Goal: Transaction & Acquisition: Purchase product/service

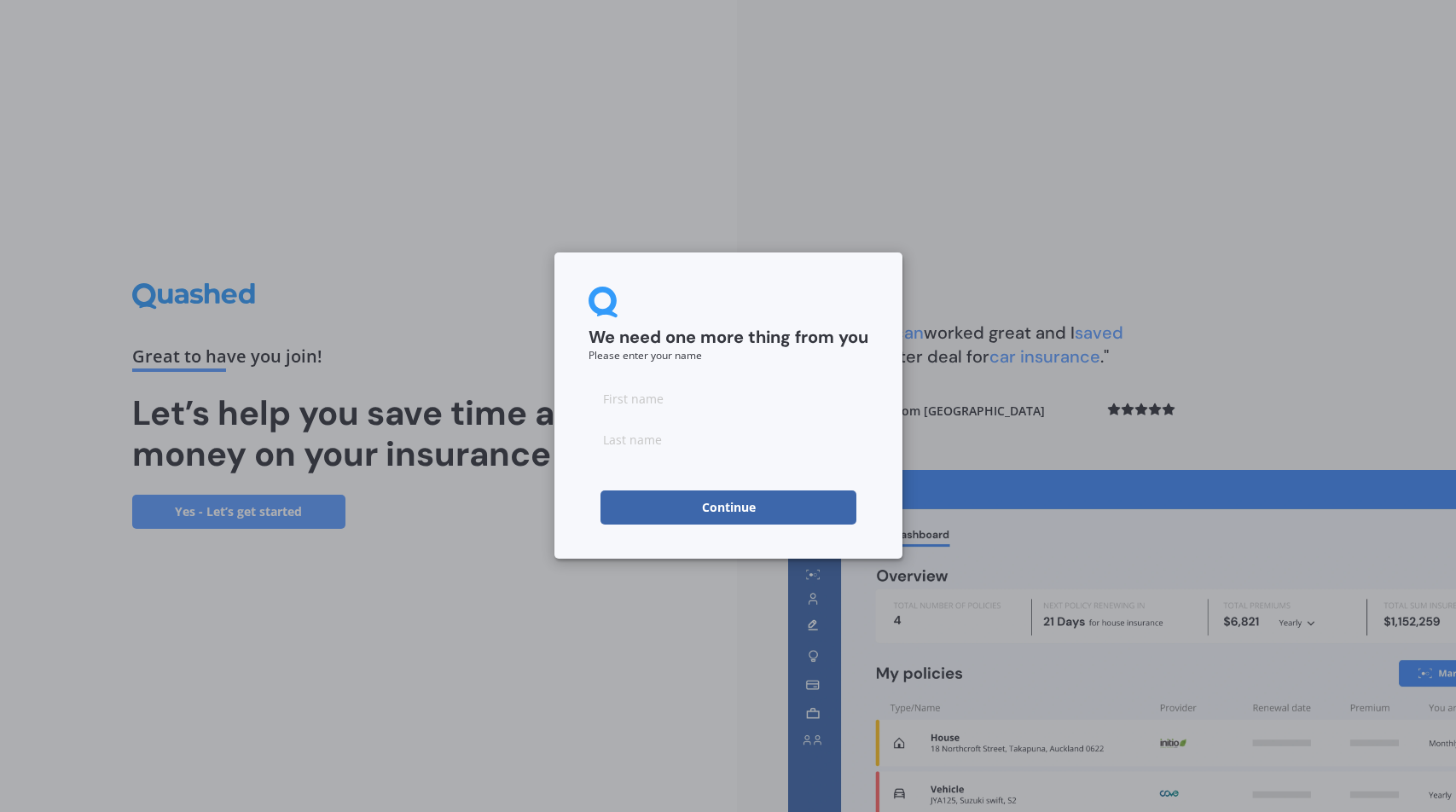
click at [692, 389] on input at bounding box center [728, 399] width 279 height 34
click at [624, 406] on input at bounding box center [728, 399] width 279 height 34
type input "brendon"
click at [623, 450] on input at bounding box center [728, 439] width 279 height 34
type input "dixon"
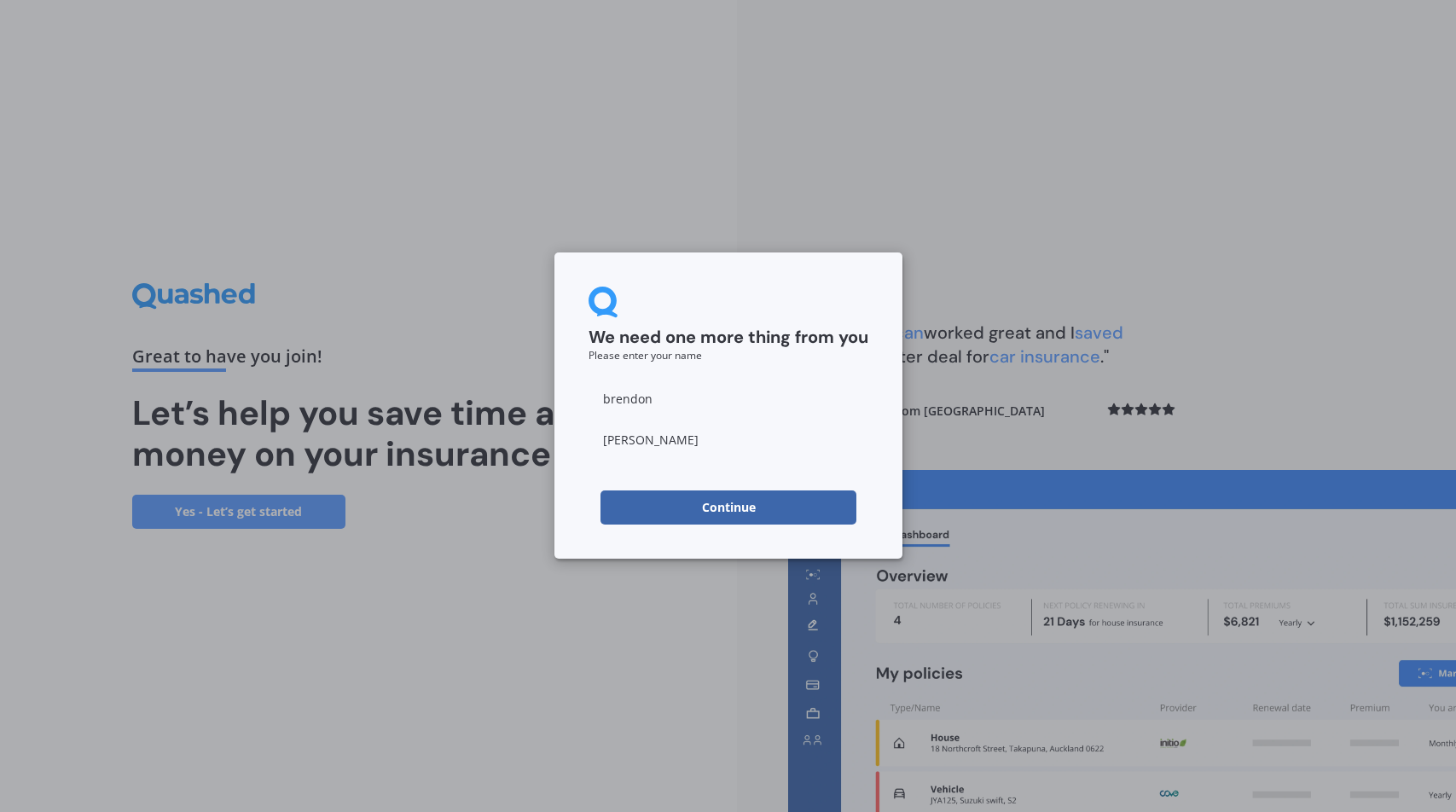
click at [577, 484] on div "We need one more thing from you Please enter your name brendon dixon Continue" at bounding box center [729, 406] width 348 height 306
click at [697, 505] on button "Continue" at bounding box center [728, 508] width 255 height 34
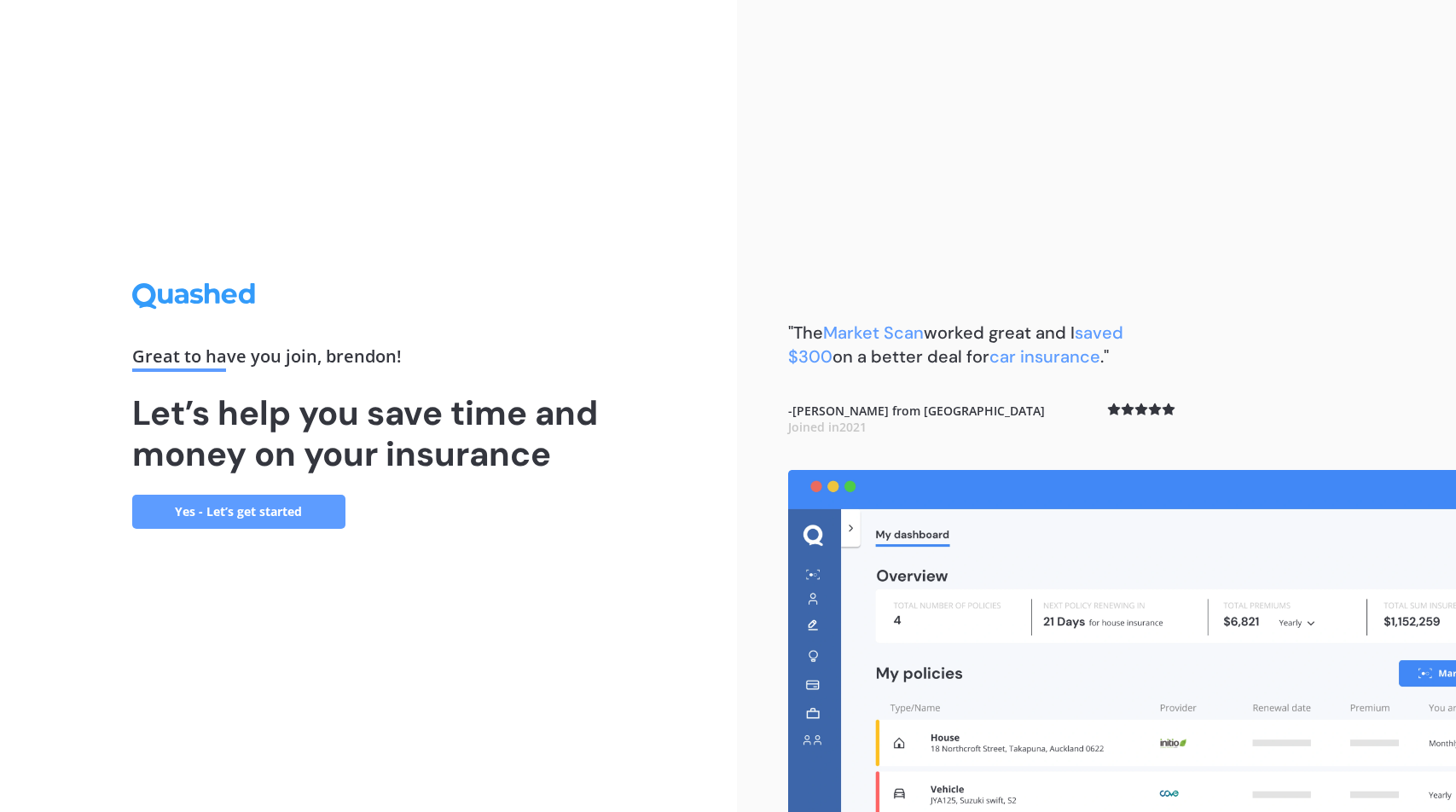
click at [713, 368] on div "Great to have you join , brendon ! Let’s help you save time and money on your i…" at bounding box center [368, 406] width 737 height 812
click at [288, 499] on link "Yes - Let’s get started" at bounding box center [238, 512] width 213 height 34
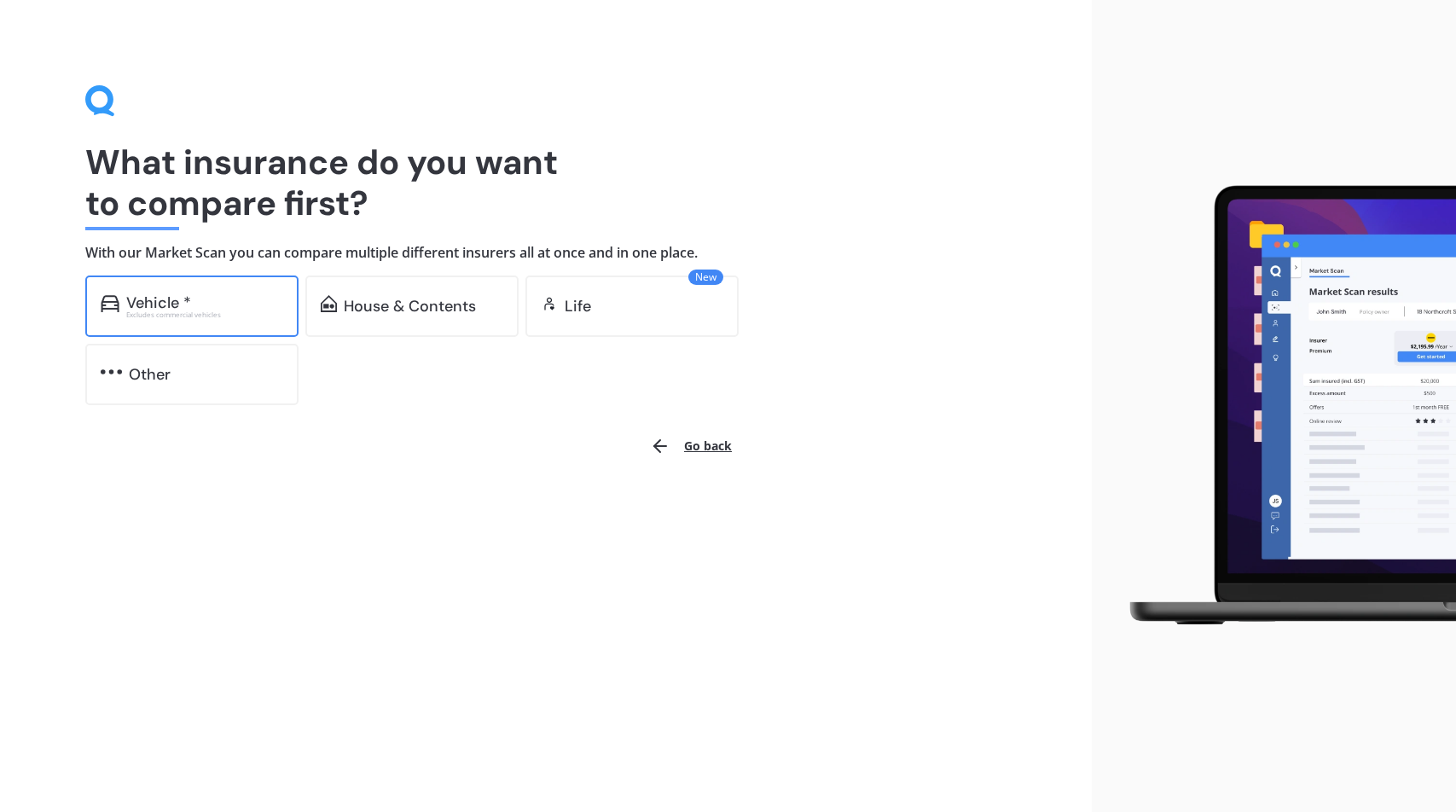
click at [201, 311] on div "Excludes commercial vehicles" at bounding box center [205, 314] width 157 height 7
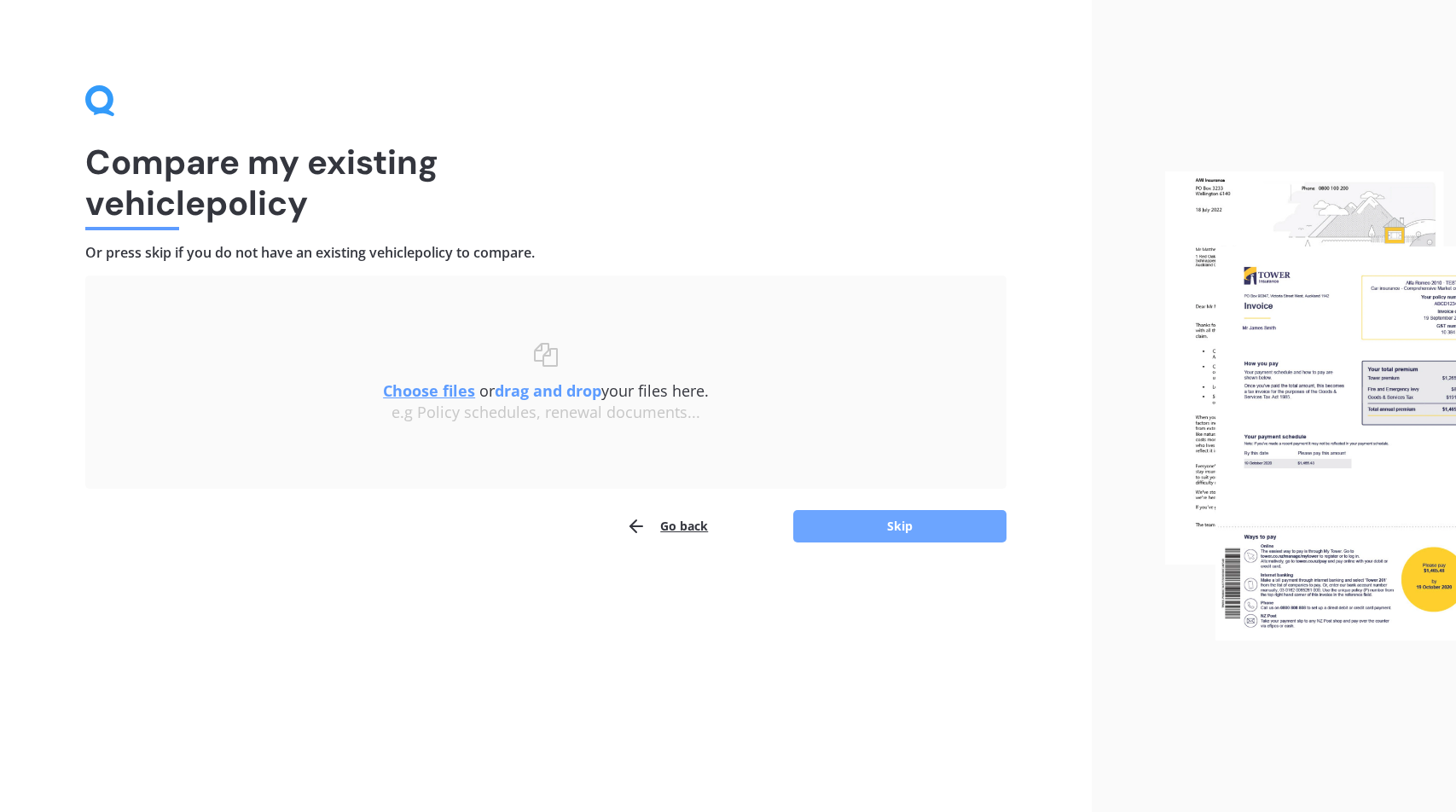
click at [852, 531] on button "Skip" at bounding box center [899, 526] width 213 height 33
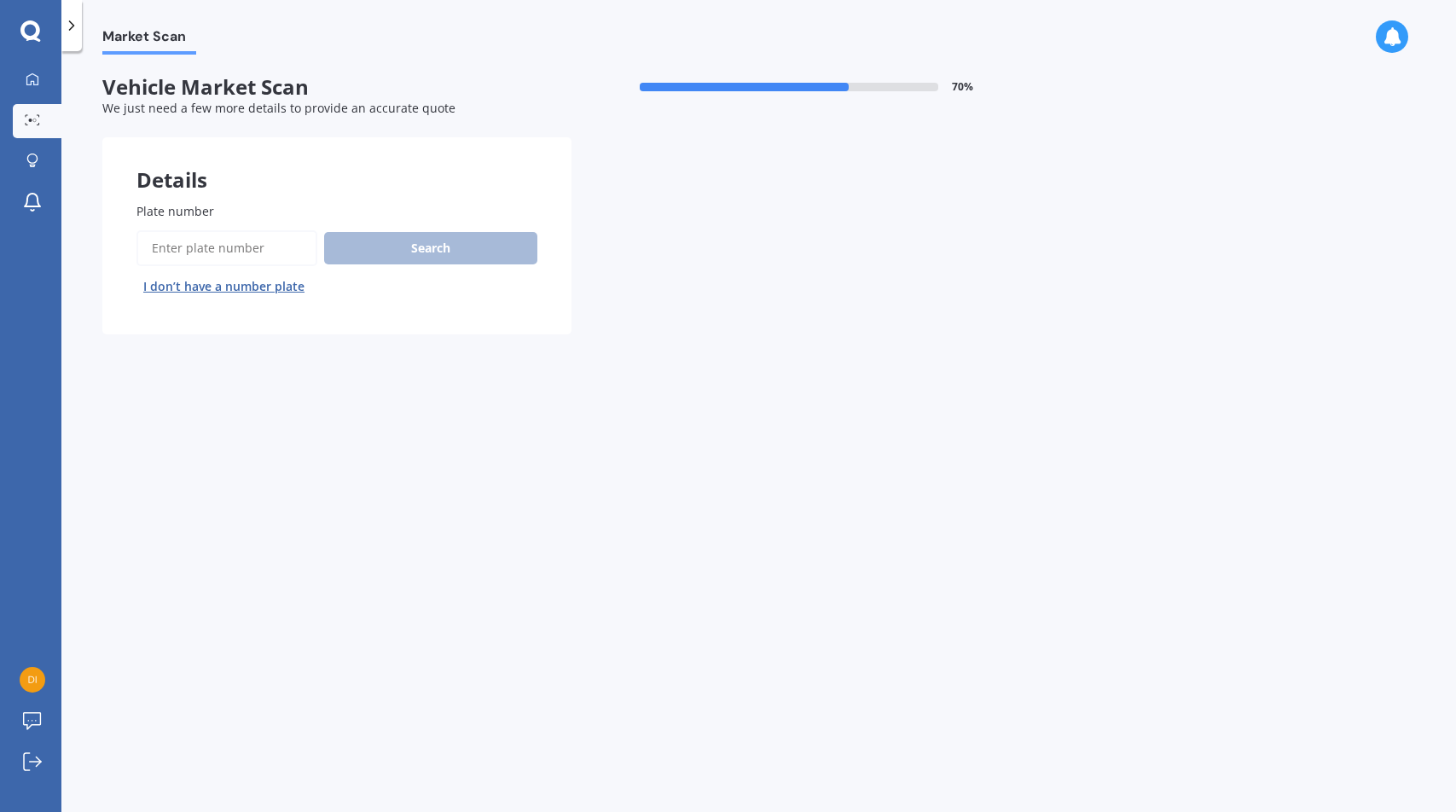
click at [172, 248] on input "Plate number" at bounding box center [227, 248] width 181 height 35
type input "lma732"
click at [386, 258] on button "Search" at bounding box center [430, 249] width 213 height 33
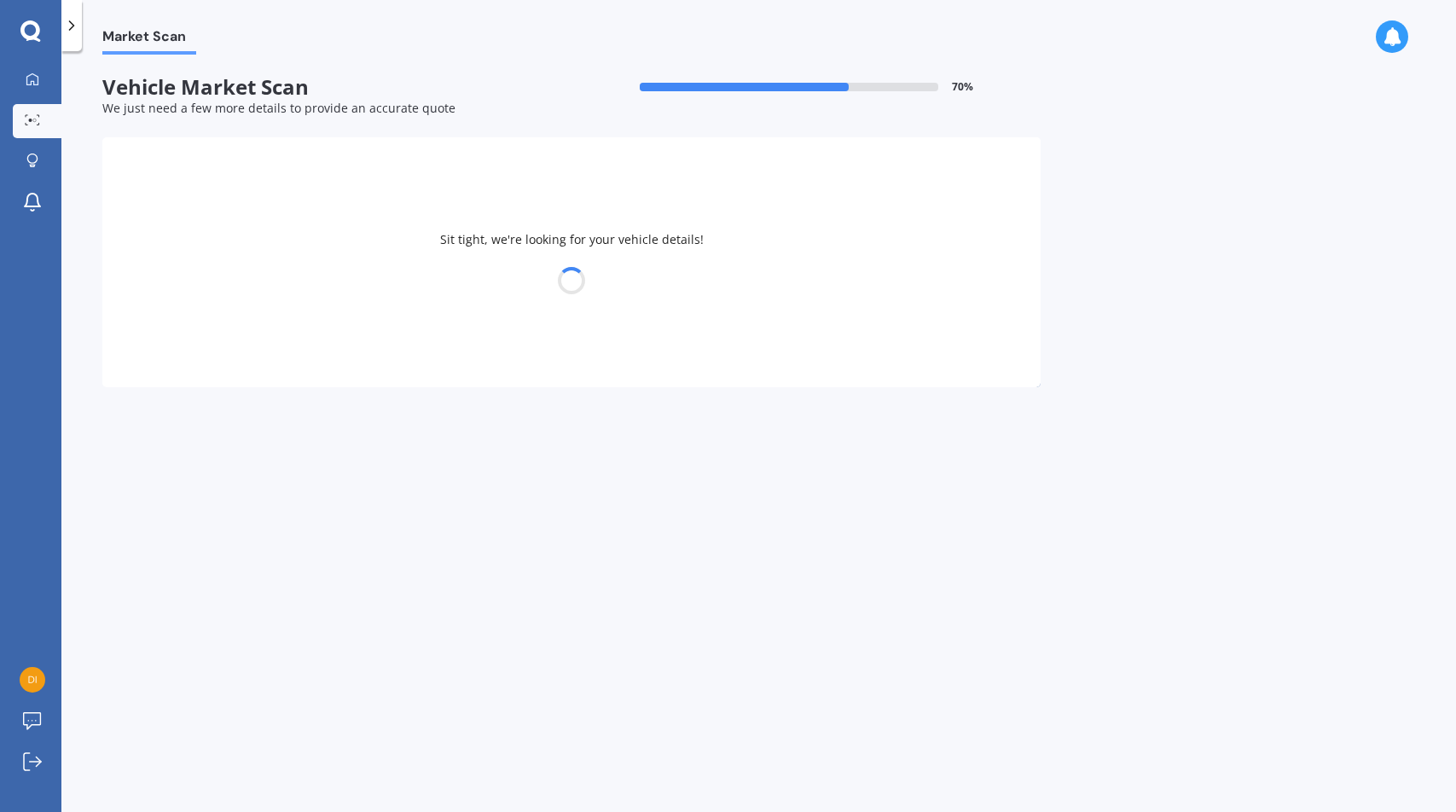
select select "VOLKSWAGEN"
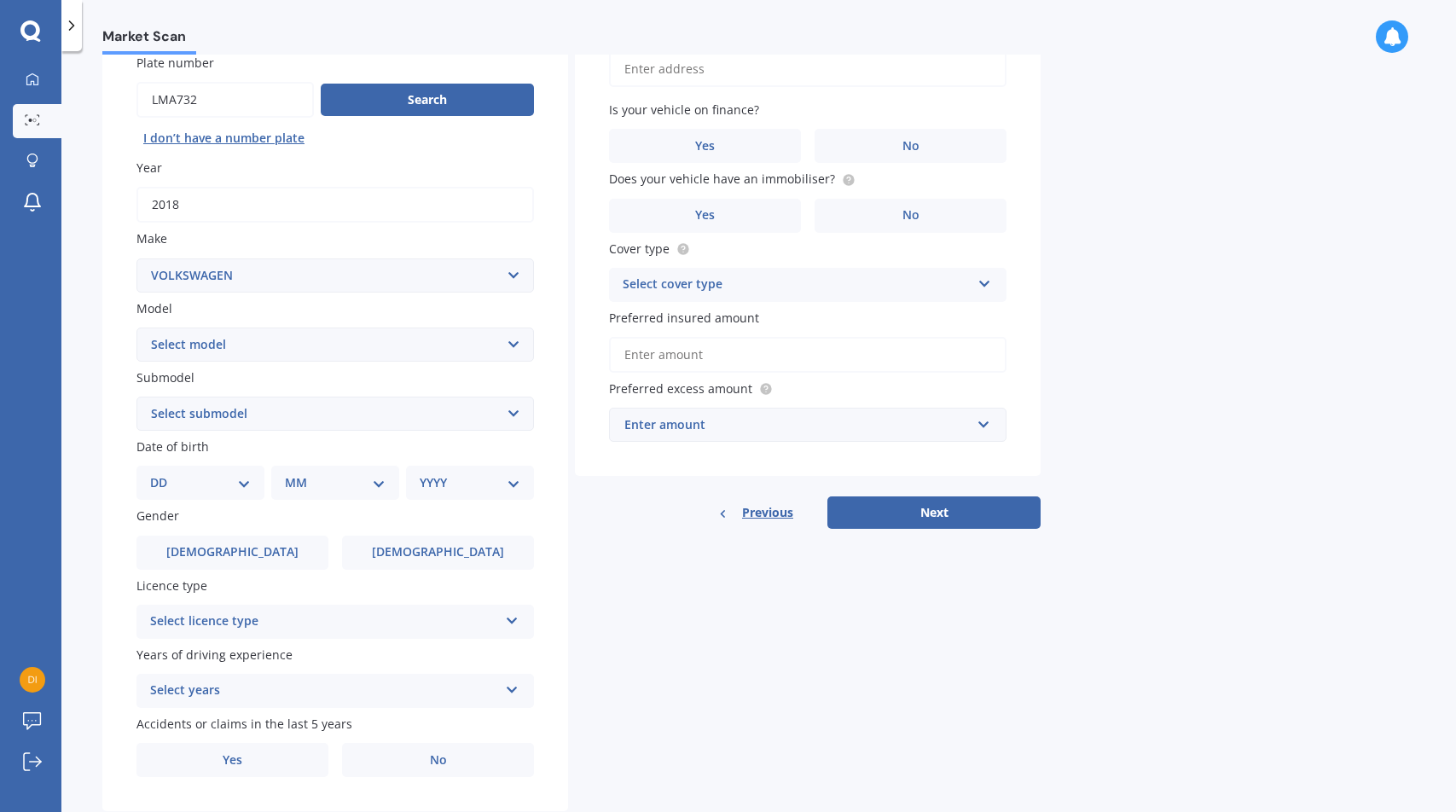
scroll to position [151, 0]
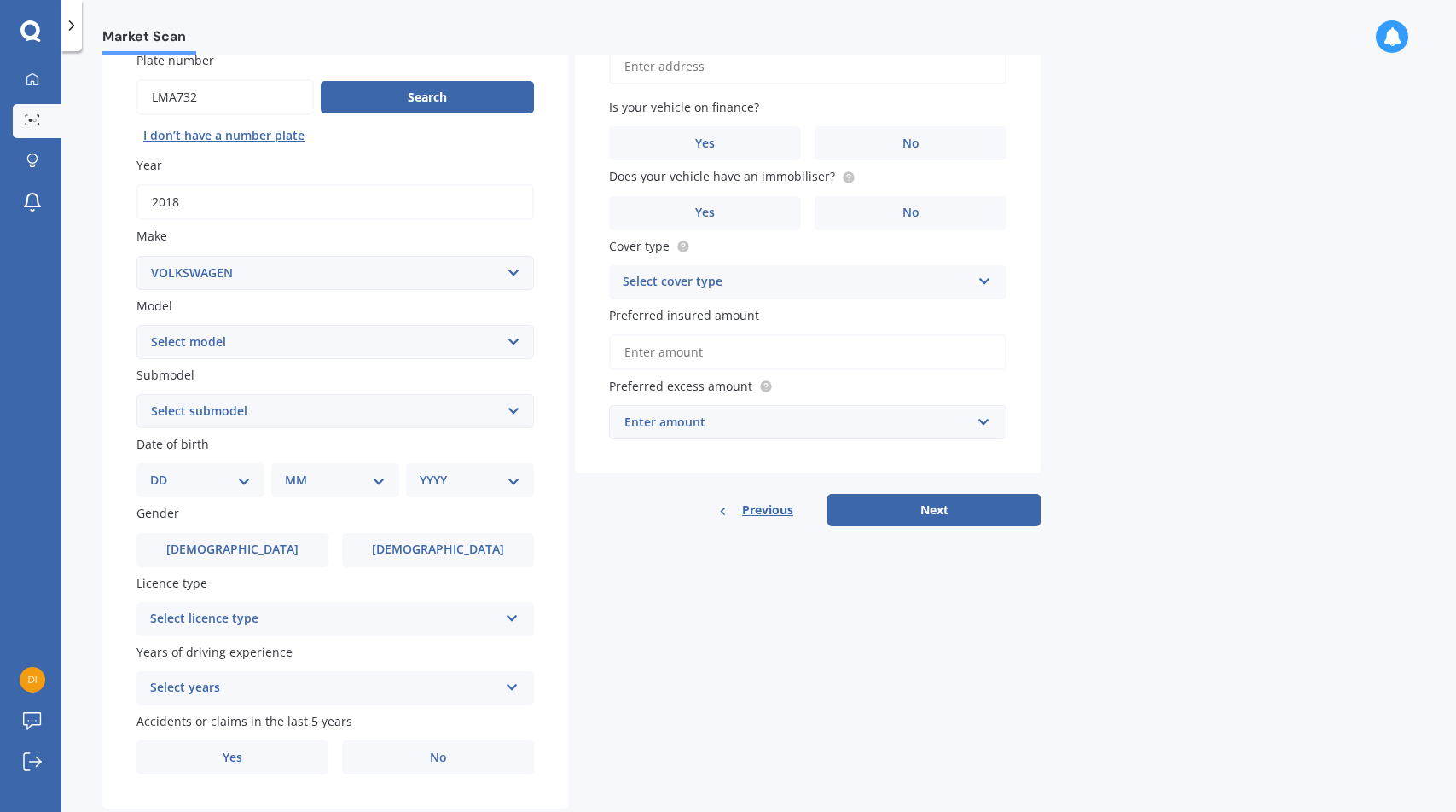
click at [349, 355] on select "Select model Amarok Arteon Beetle Bora Caddy California Caravelle Corrado Craft…" at bounding box center [335, 342] width 397 height 34
select select "TRANSPORTER"
click at [137, 326] on select "Select model Amarok Arteon Beetle Bora Caddy California Caravelle Corrado Craft…" at bounding box center [335, 342] width 397 height 34
click at [359, 414] on select "Select submodel" at bounding box center [335, 411] width 397 height 34
select select "T6"
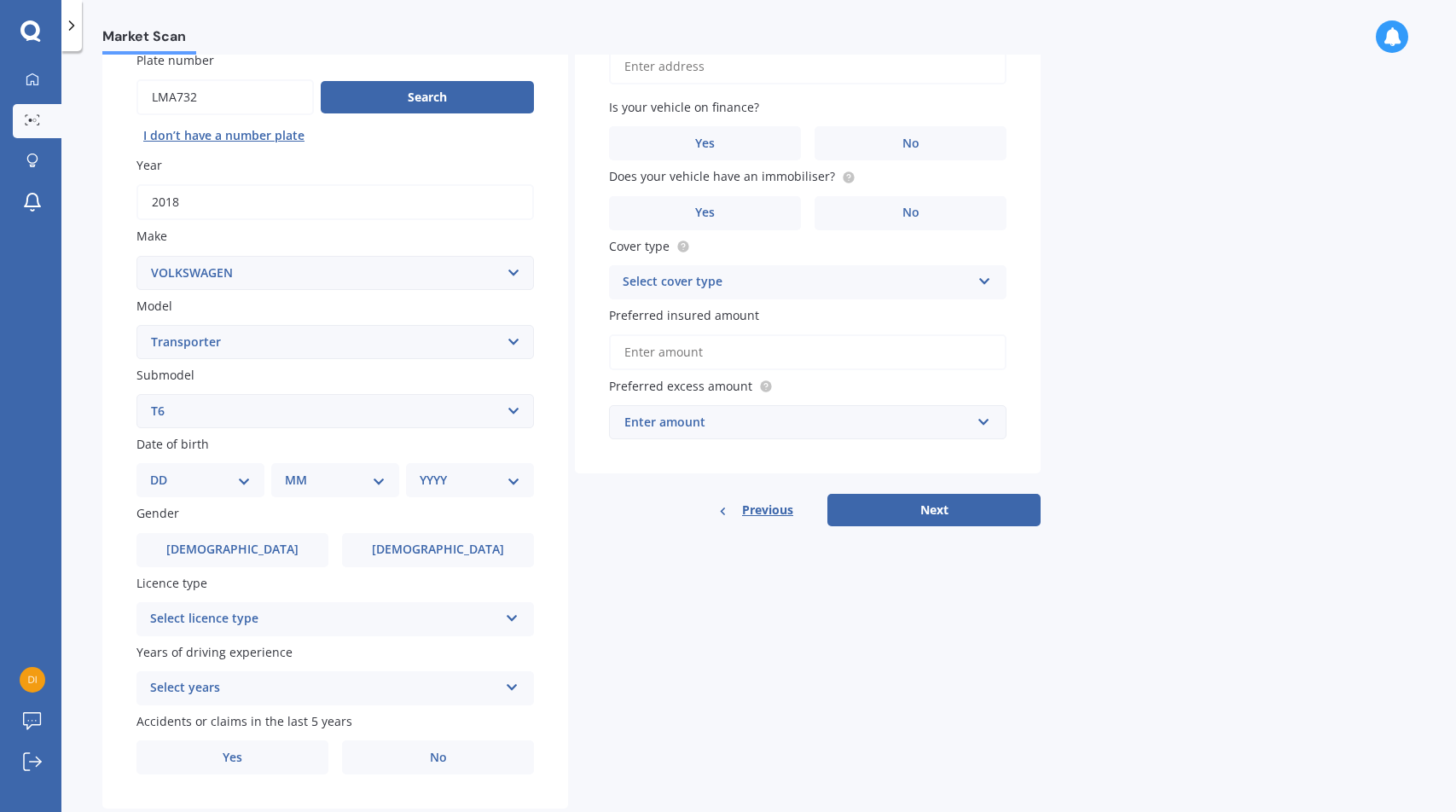
click at [137, 396] on select "Select submodel T3 T4 T5 T6 TDI" at bounding box center [335, 411] width 397 height 34
click at [254, 482] on div "DD 01 02 03 04 05 06 07 08 09 10 11 12 13 14 15 16 17 18 19 20 21 22 23 24 25 2…" at bounding box center [201, 480] width 128 height 34
click at [232, 484] on select "DD 01 02 03 04 05 06 07 08 09 10 11 12 13 14 15 16 17 18 19 20 21 22 23 24 25 2…" at bounding box center [200, 480] width 100 height 19
select select "06"
click at [164, 473] on select "DD 01 02 03 04 05 06 07 08 09 10 11 12 13 14 15 16 17 18 19 20 21 22 23 24 25 2…" at bounding box center [200, 480] width 100 height 19
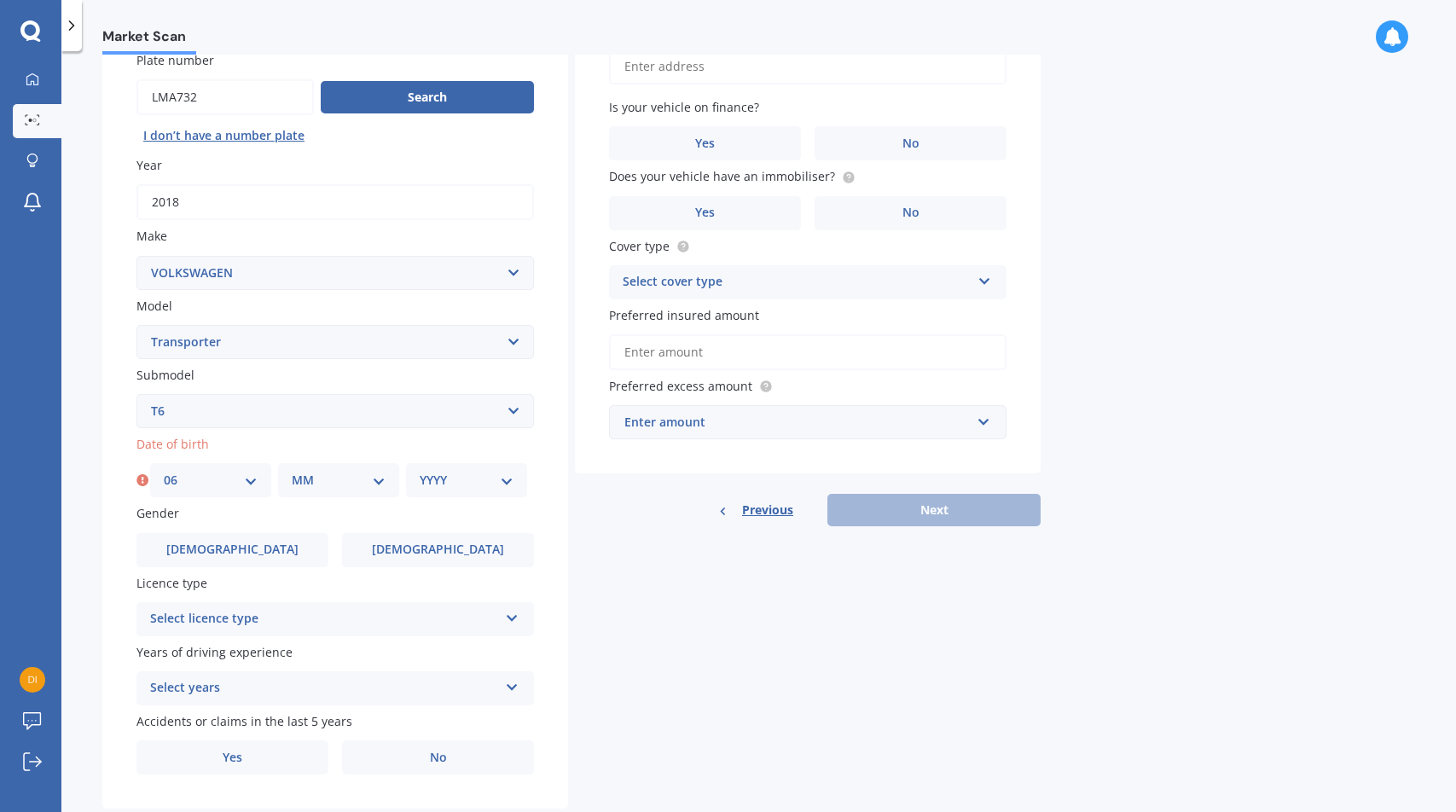
click at [339, 482] on select "MM 01 02 03 04 05 06 07 08 09 10 11 12" at bounding box center [339, 480] width 94 height 19
select select "03"
click at [292, 473] on select "MM 01 02 03 04 05 06 07 08 09 10 11 12" at bounding box center [339, 480] width 94 height 19
click at [454, 484] on select "YYYY 2025 2024 2023 2022 2021 2020 2019 2018 2017 2016 2015 2014 2013 2012 2011…" at bounding box center [467, 480] width 94 height 19
select select "1975"
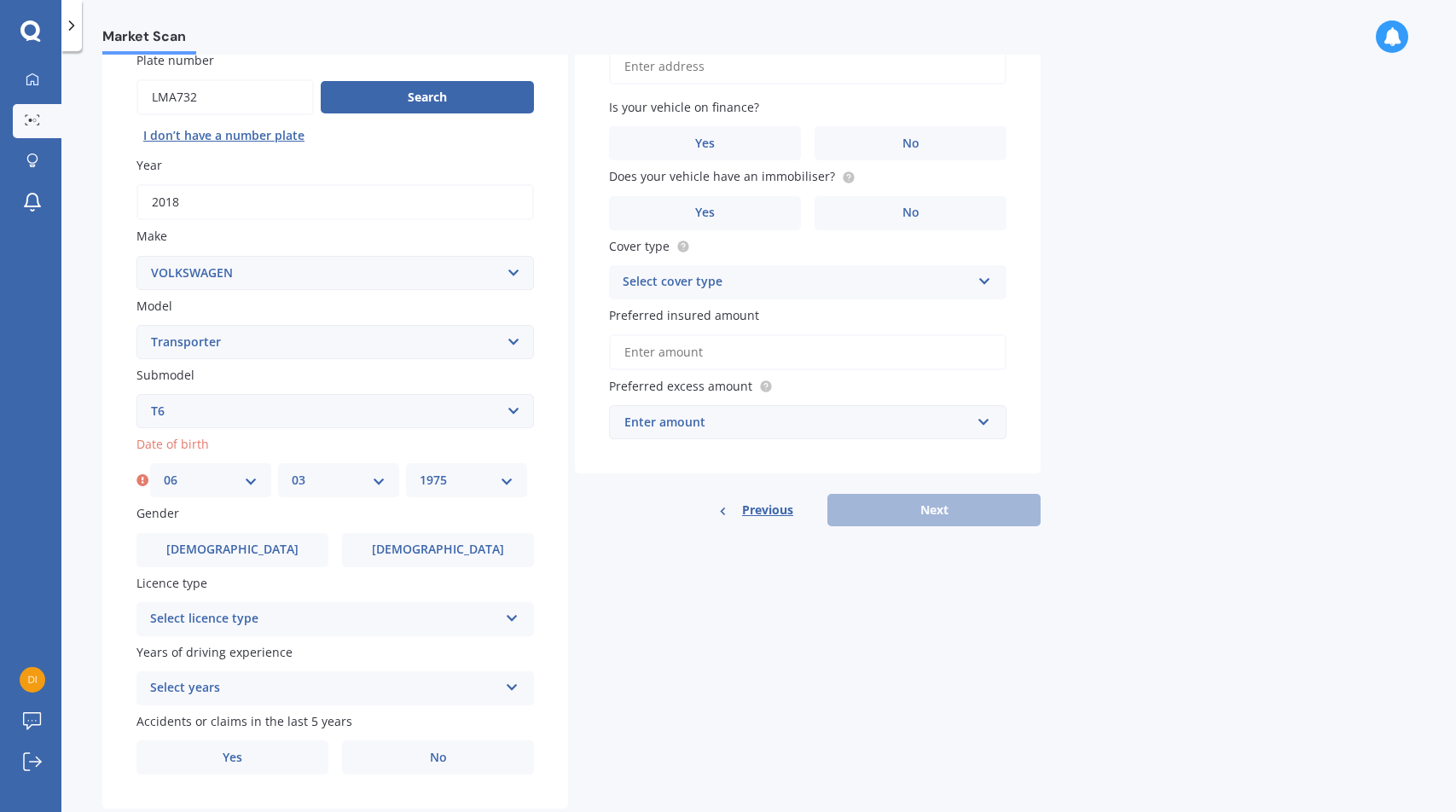
click at [420, 473] on select "YYYY 2025 2024 2023 2022 2021 2020 2019 2018 2017 2016 2015 2014 2013 2012 2011…" at bounding box center [467, 480] width 94 height 19
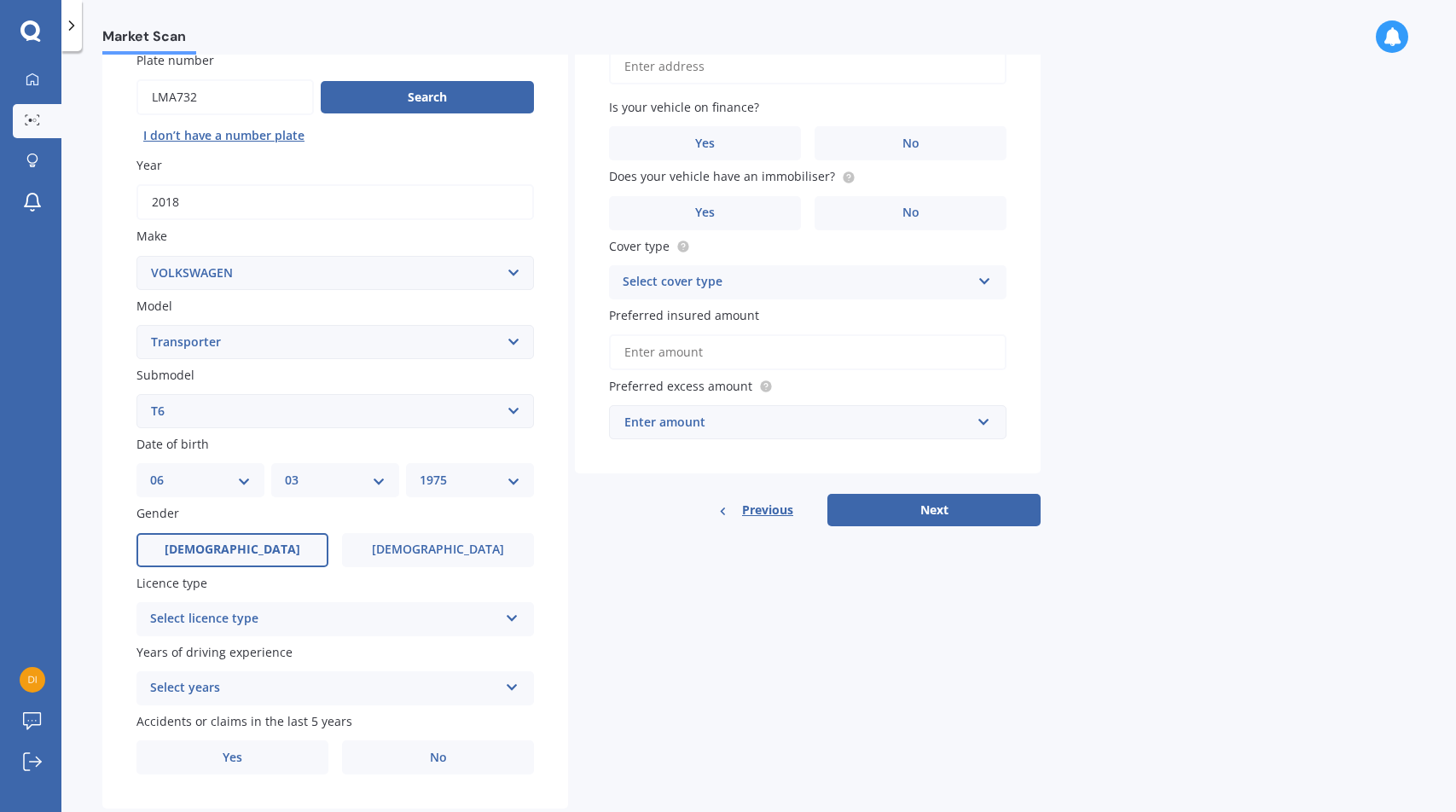
click at [263, 554] on label "Male" at bounding box center [232, 550] width 192 height 34
click at [0, 0] on input "Male" at bounding box center [0, 0] width 0 height 0
click at [314, 628] on div "Select licence type" at bounding box center [324, 619] width 348 height 20
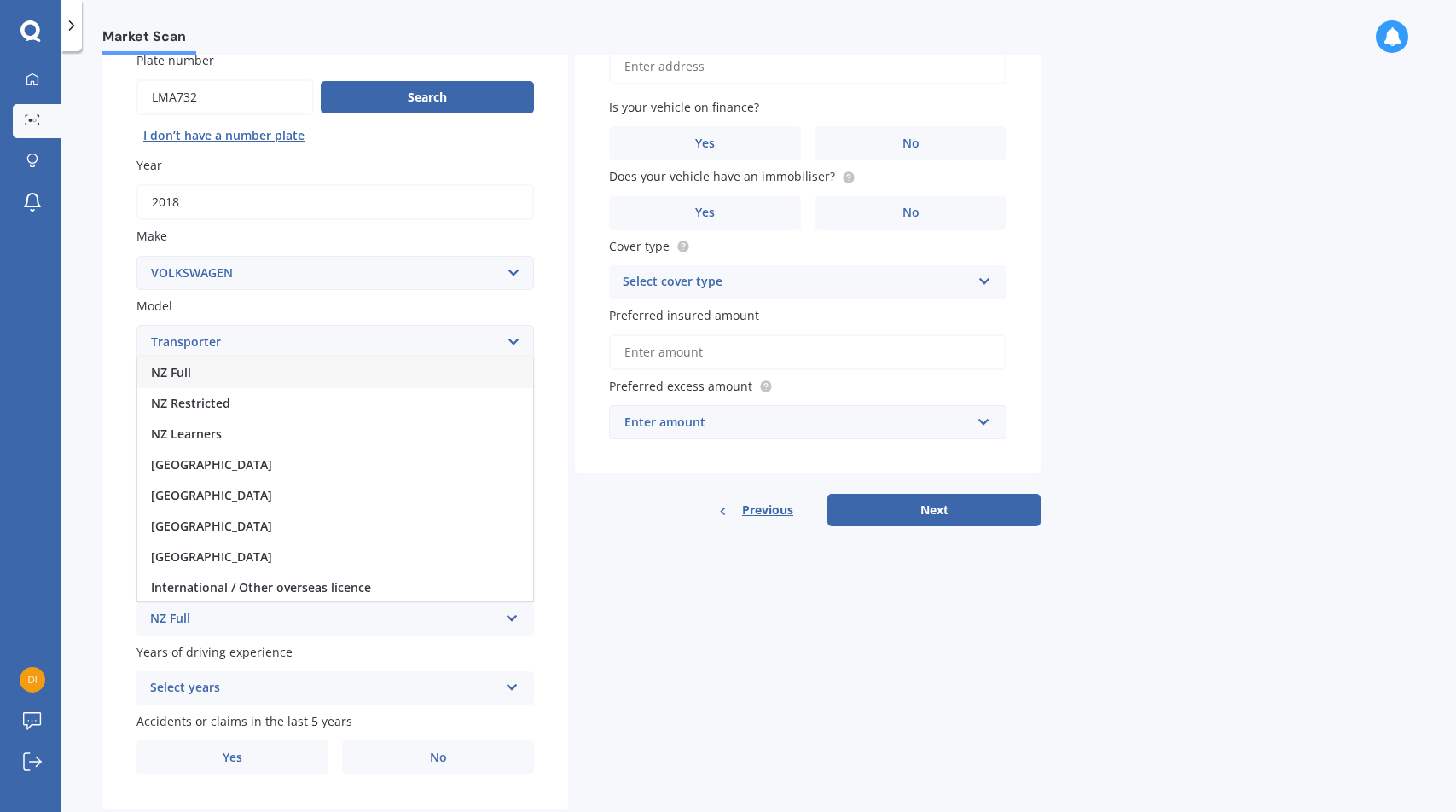
click at [246, 376] on div "NZ Full" at bounding box center [336, 373] width 396 height 31
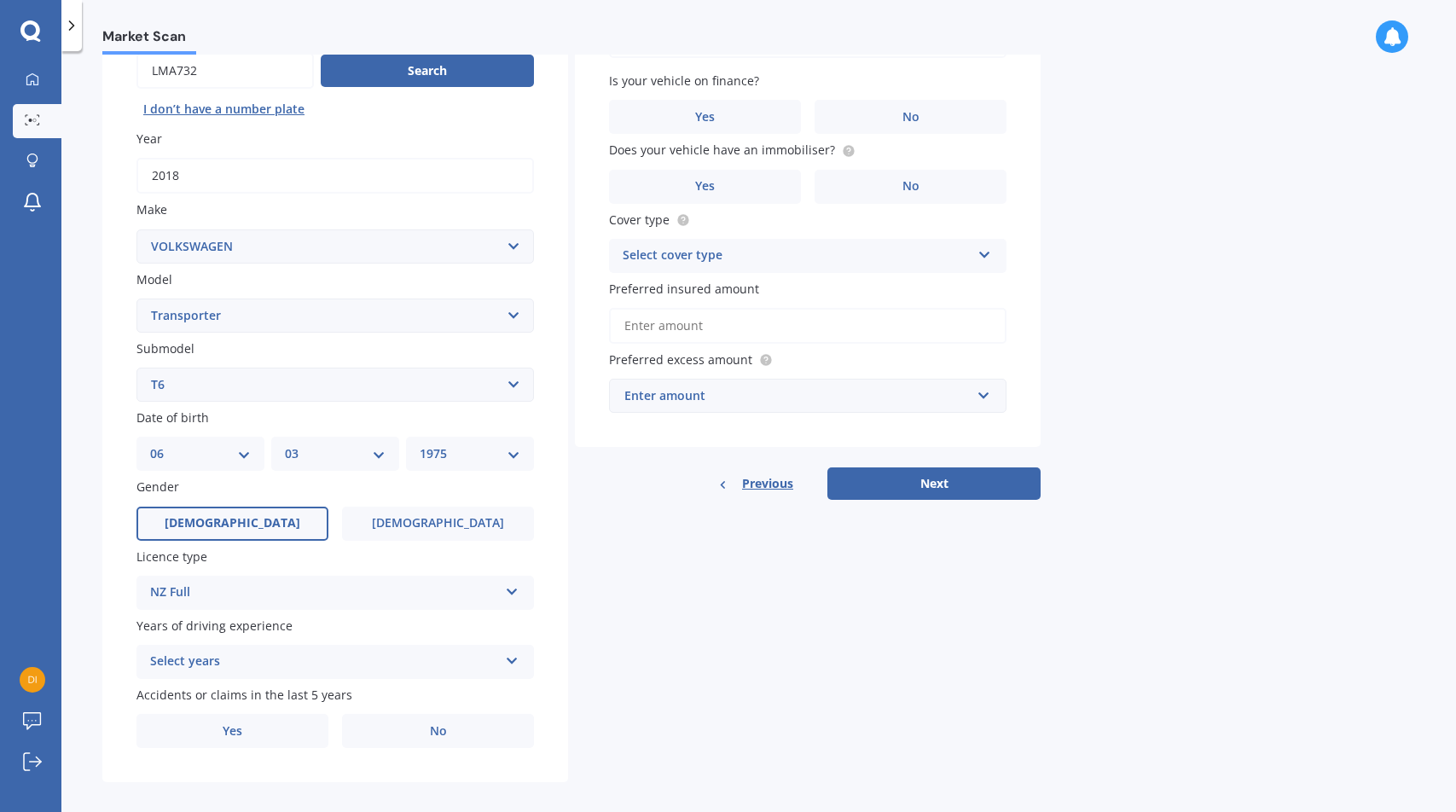
scroll to position [196, 0]
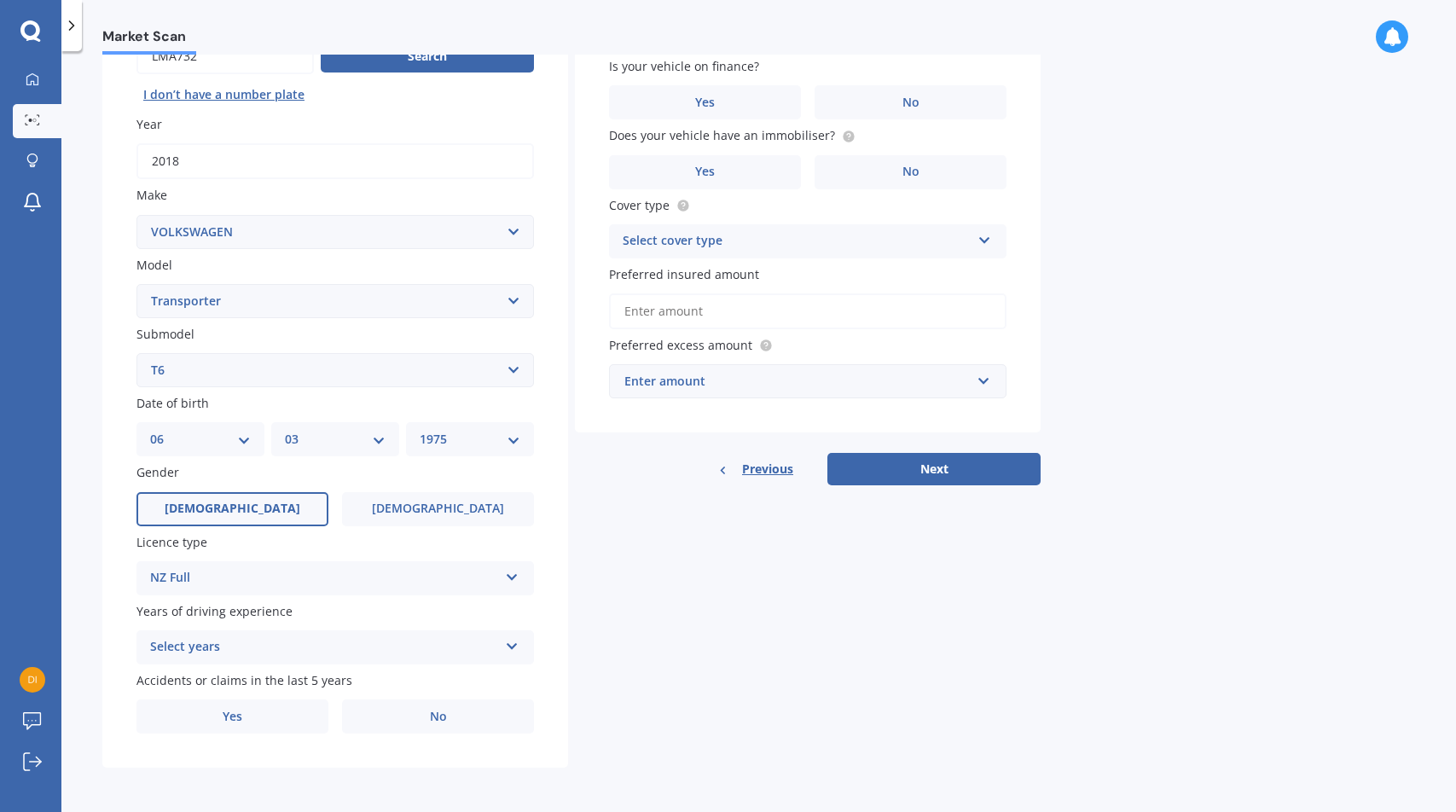
click at [343, 637] on div "Select years" at bounding box center [324, 647] width 348 height 20
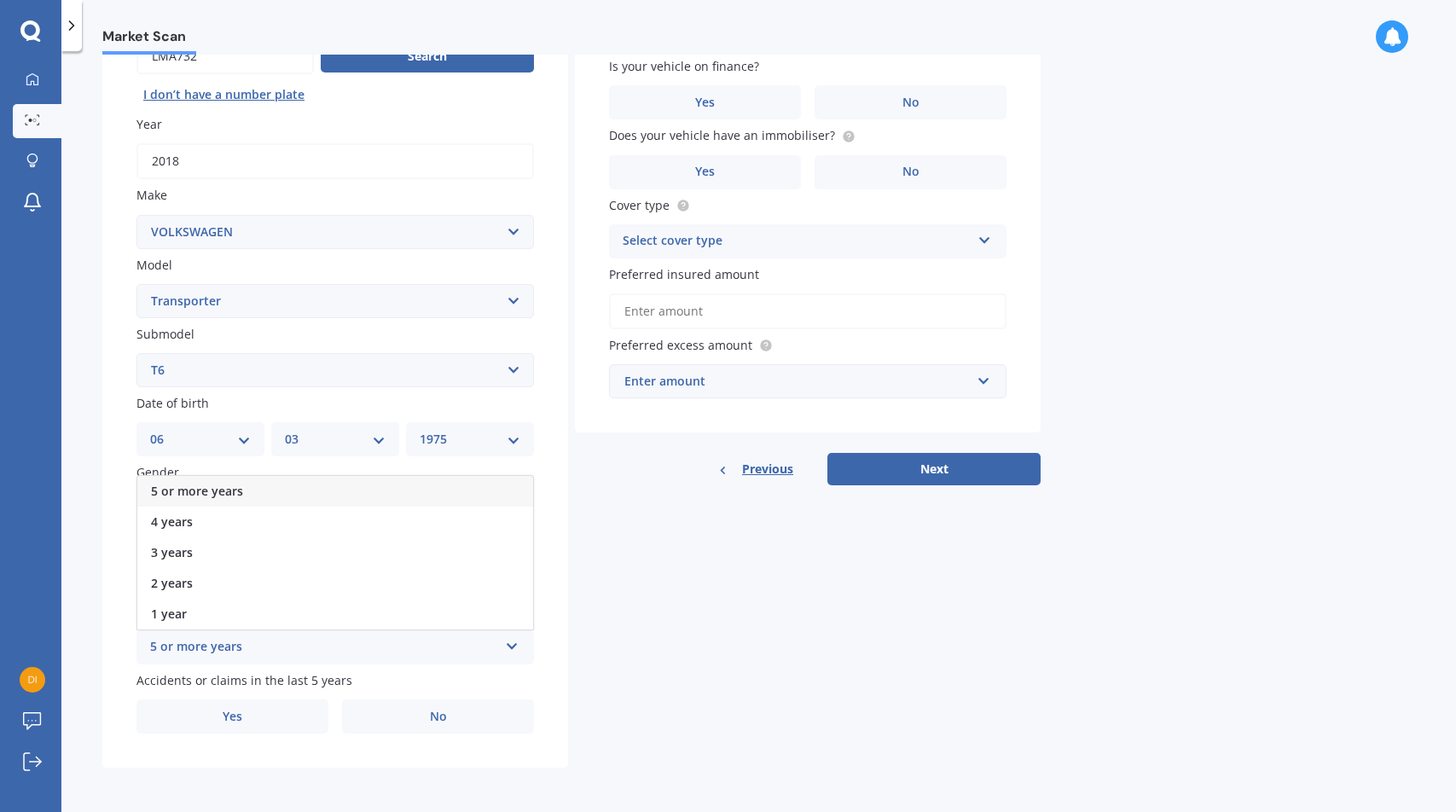
click at [310, 490] on div "5 or more years" at bounding box center [336, 492] width 396 height 31
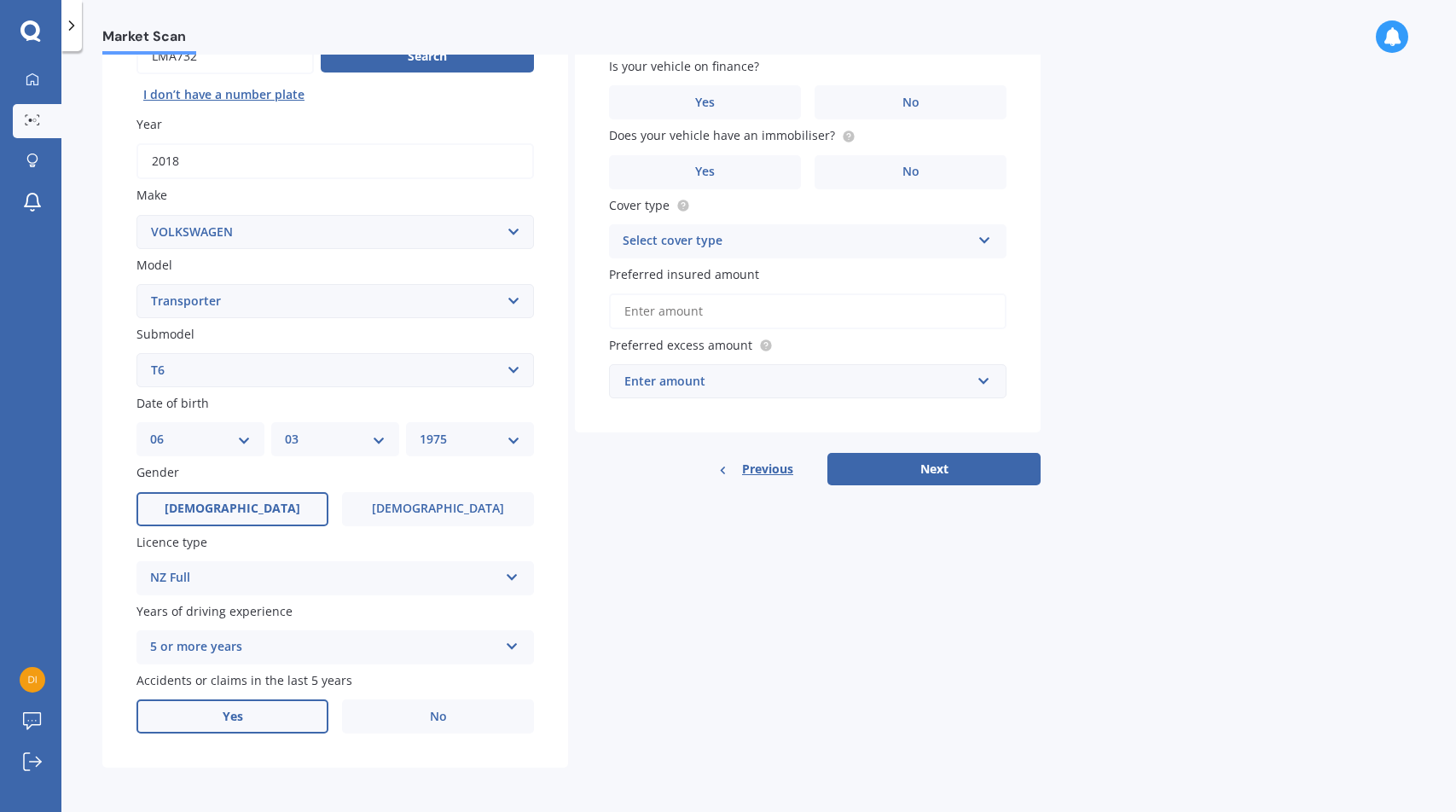
click at [264, 715] on label "Yes" at bounding box center [232, 716] width 192 height 34
click at [0, 0] on input "Yes" at bounding box center [0, 0] width 0 height 0
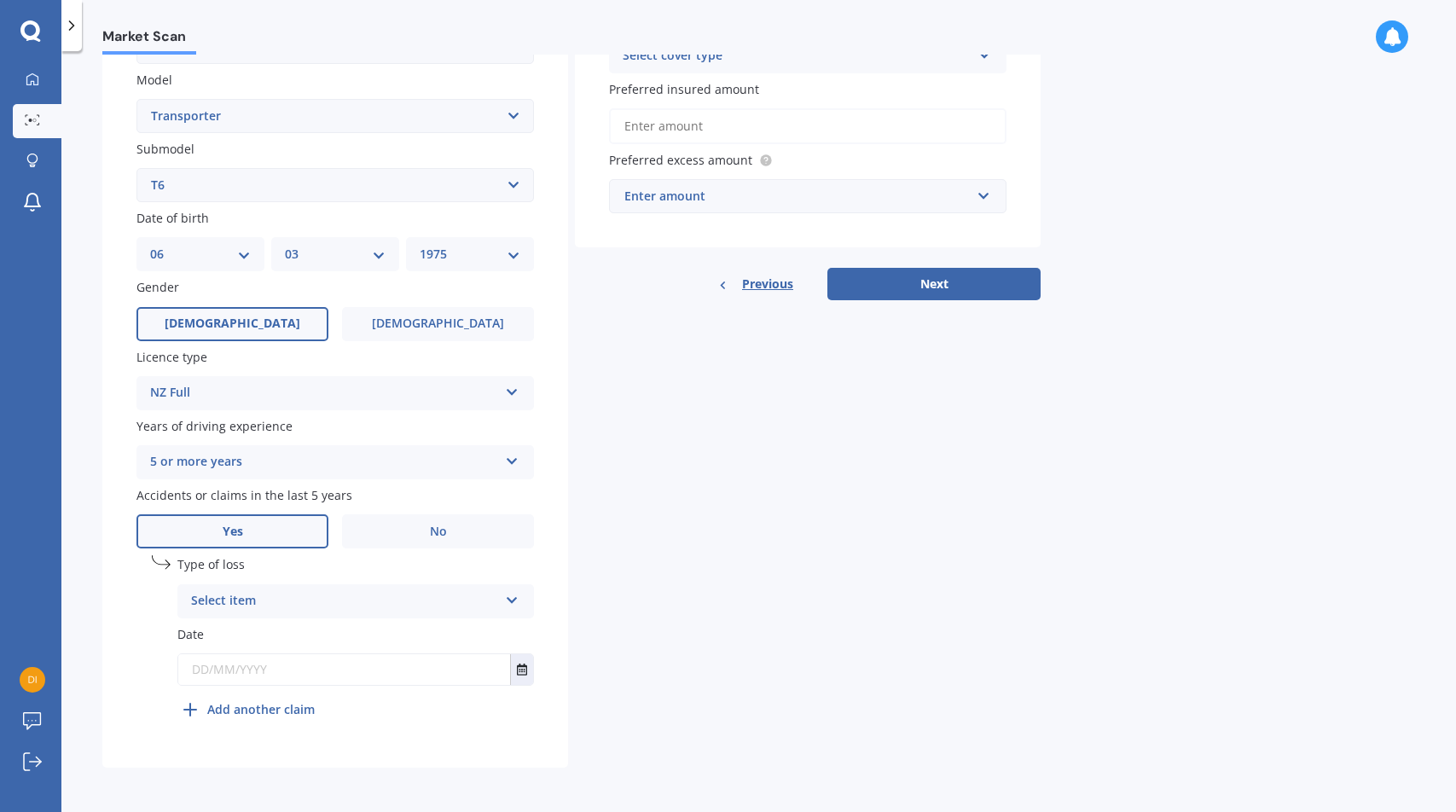
scroll to position [382, 0]
click at [307, 597] on div "Select item" at bounding box center [344, 601] width 307 height 20
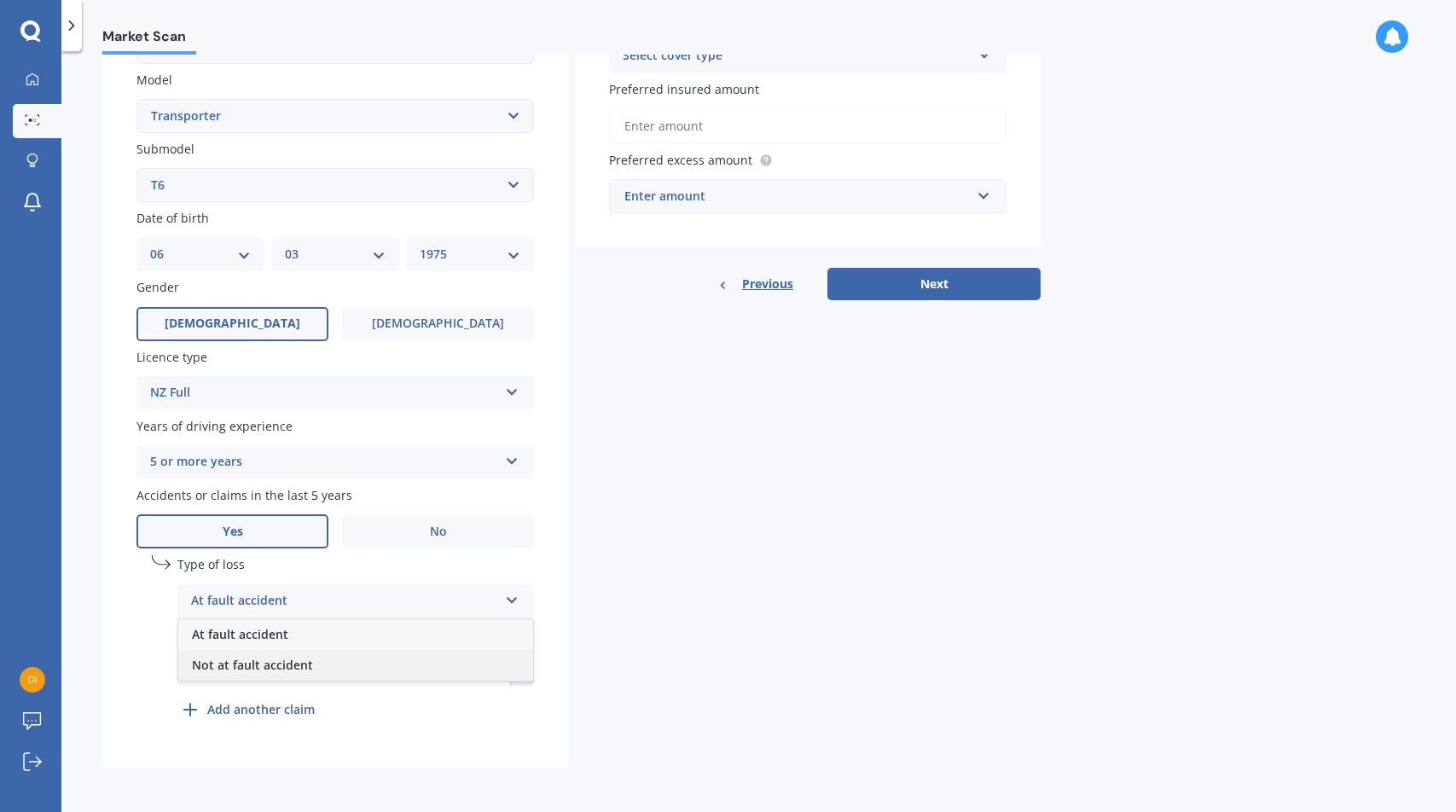
click at [332, 663] on div "Not at fault accident" at bounding box center [355, 665] width 355 height 31
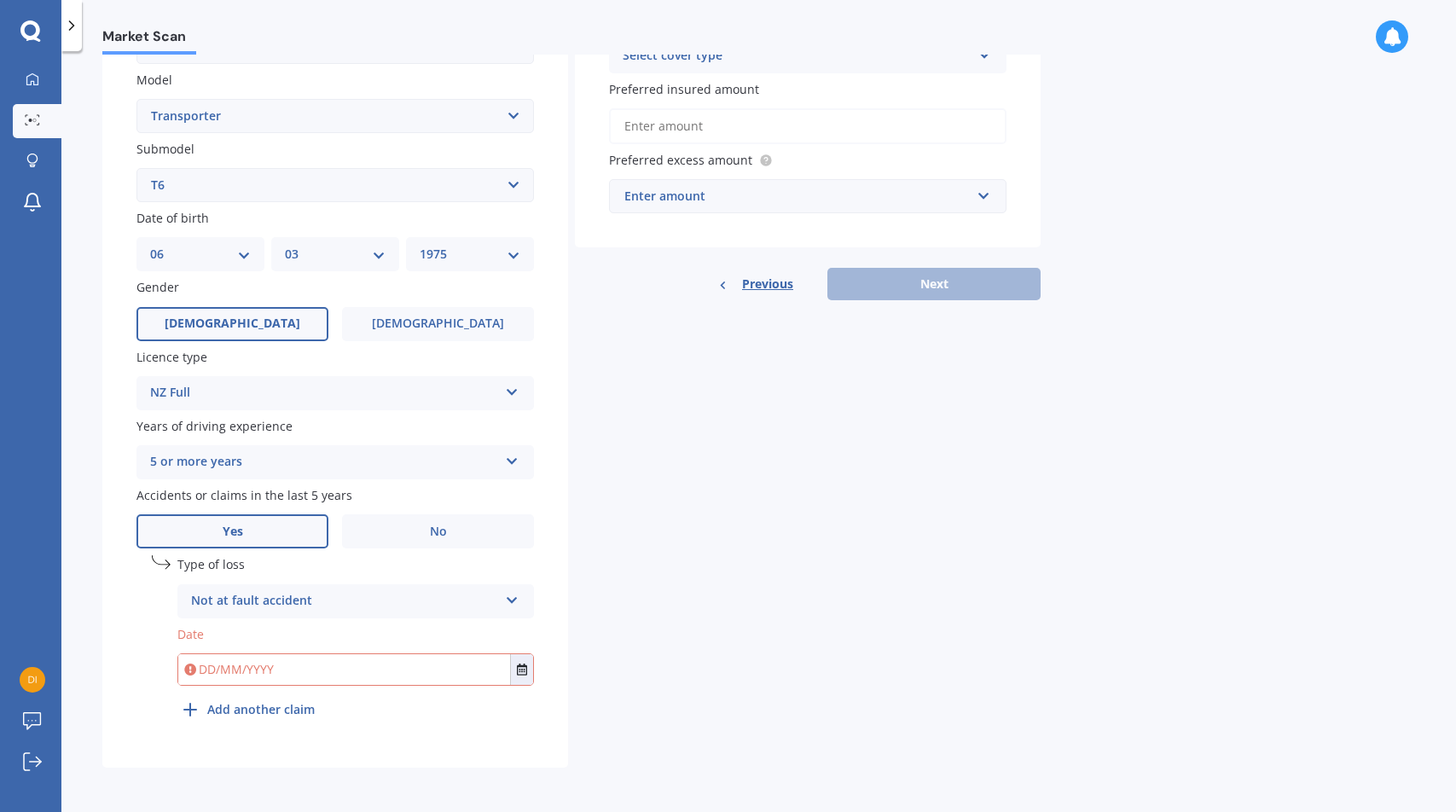
click at [327, 672] on input "text" at bounding box center [343, 669] width 332 height 31
type input "20/10/2023"
click at [750, 576] on div "Details Plate number Search I don’t have a number plate Year 2018 Make Select m…" at bounding box center [571, 263] width 938 height 1007
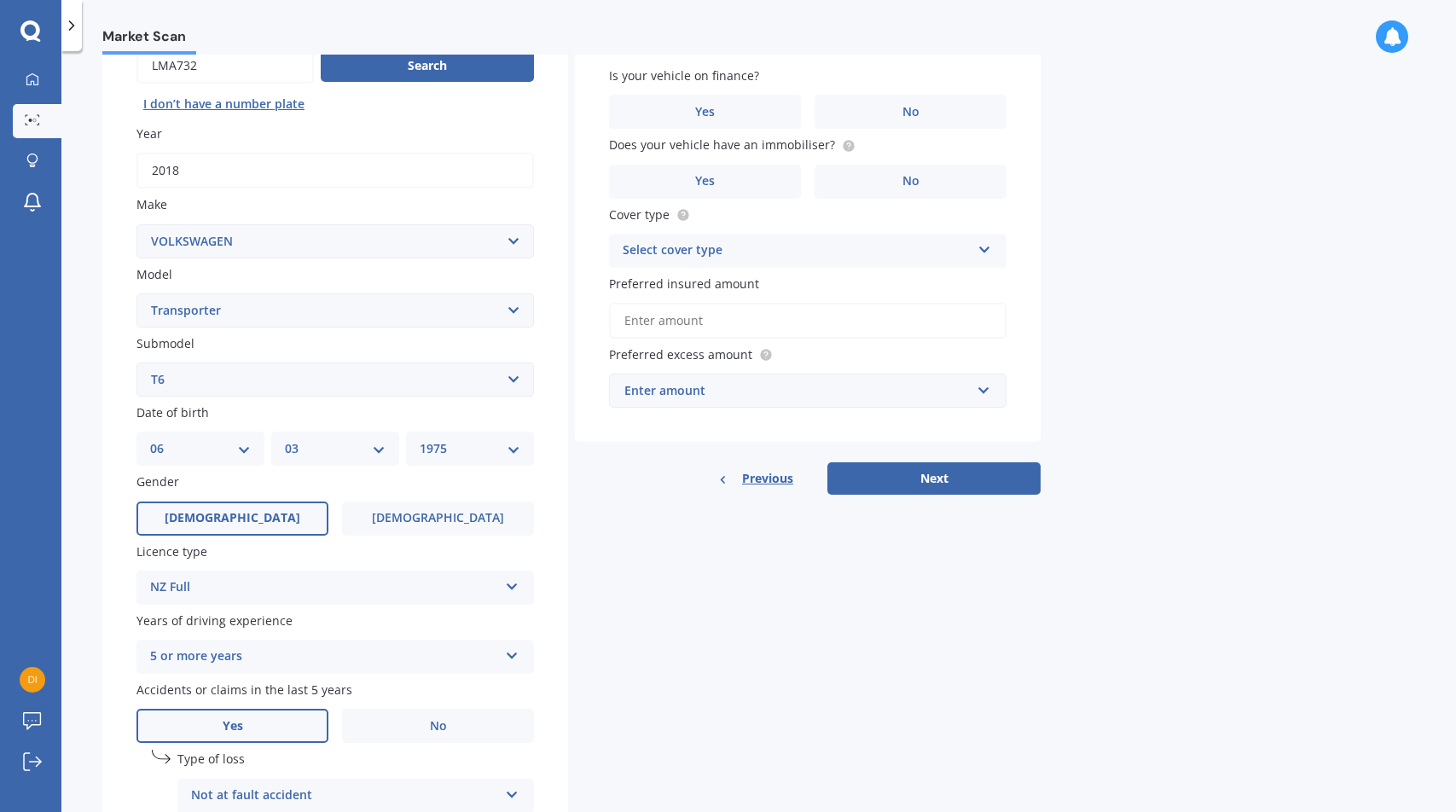
scroll to position [0, 0]
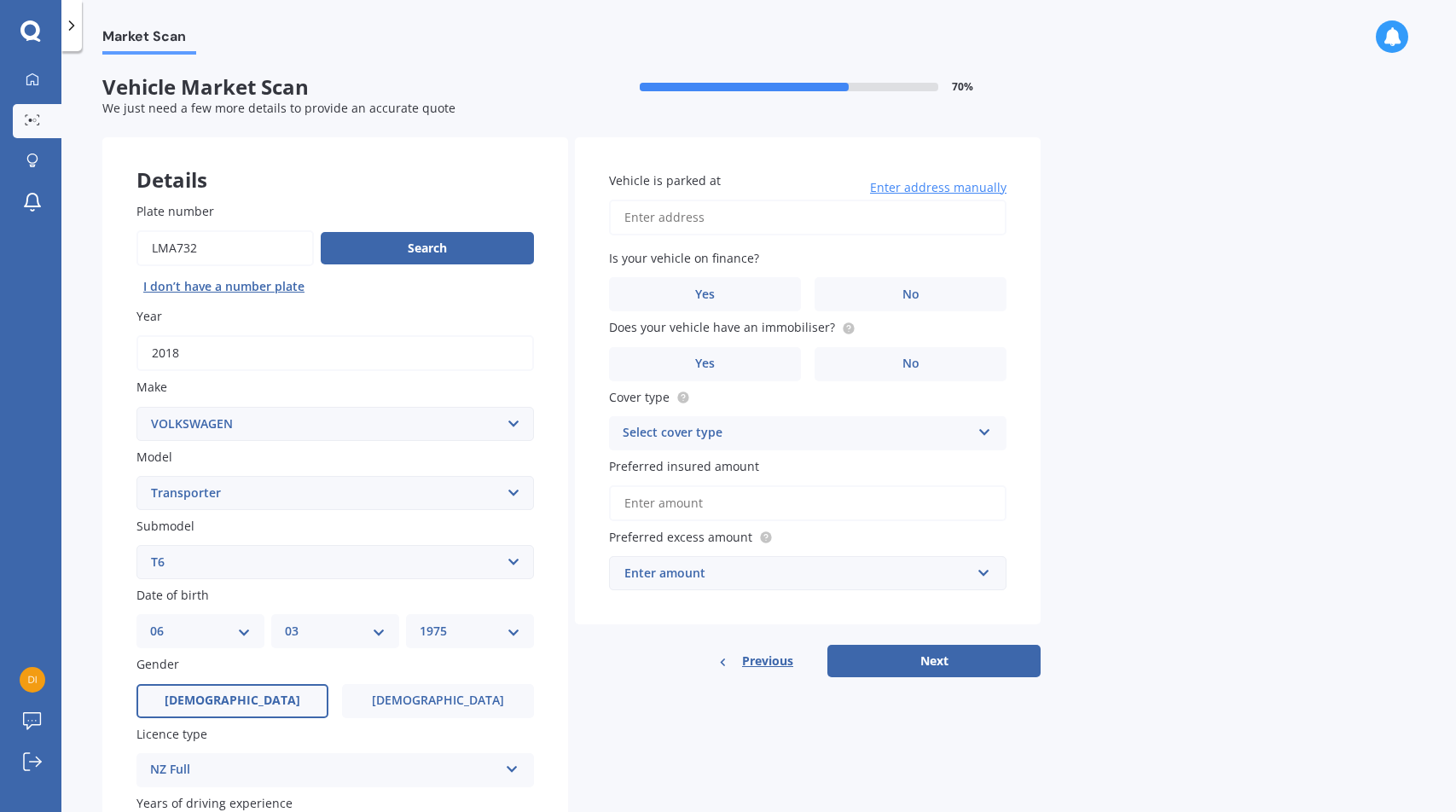
click at [807, 229] on input "Vehicle is parked at" at bounding box center [807, 217] width 397 height 35
type input "2/170 meadowbank rd remueraAuckland 0172"
click at [900, 296] on label "No" at bounding box center [910, 295] width 192 height 34
click at [0, 0] on input "No" at bounding box center [0, 0] width 0 height 0
click at [760, 366] on label "Yes" at bounding box center [705, 364] width 192 height 34
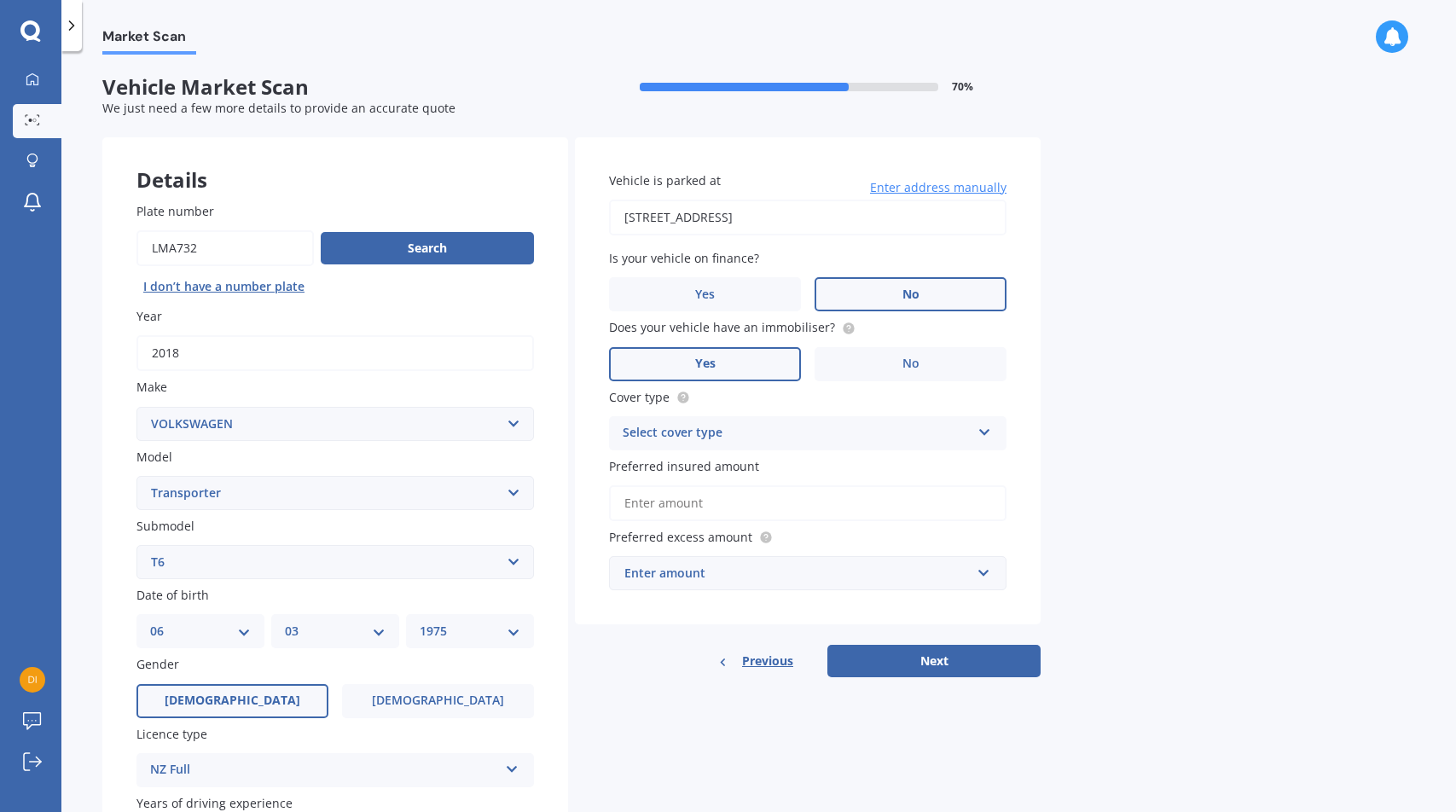
click at [0, 0] on input "Yes" at bounding box center [0, 0] width 0 height 0
click at [891, 438] on div "Select cover type" at bounding box center [797, 432] width 348 height 20
click at [877, 466] on div "Comprehensive" at bounding box center [808, 467] width 396 height 31
click at [871, 499] on input "Preferred insured amount" at bounding box center [807, 502] width 397 height 35
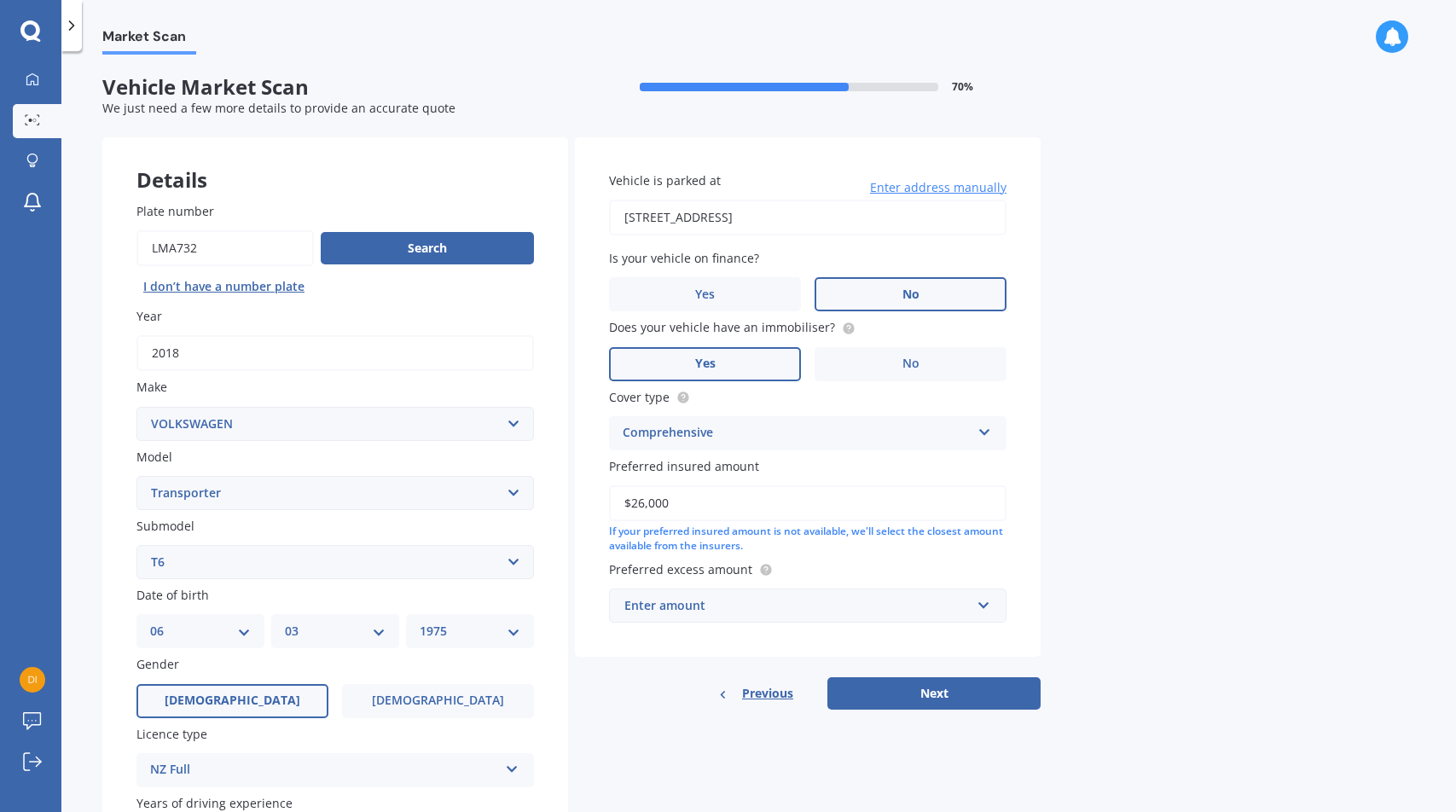
type input "$26,000"
click at [1119, 519] on div "Market Scan Vehicle Market Scan 70 % We just need a few more details to provide…" at bounding box center [759, 434] width 1395 height 760
click at [946, 609] on div "Enter amount" at bounding box center [798, 605] width 346 height 19
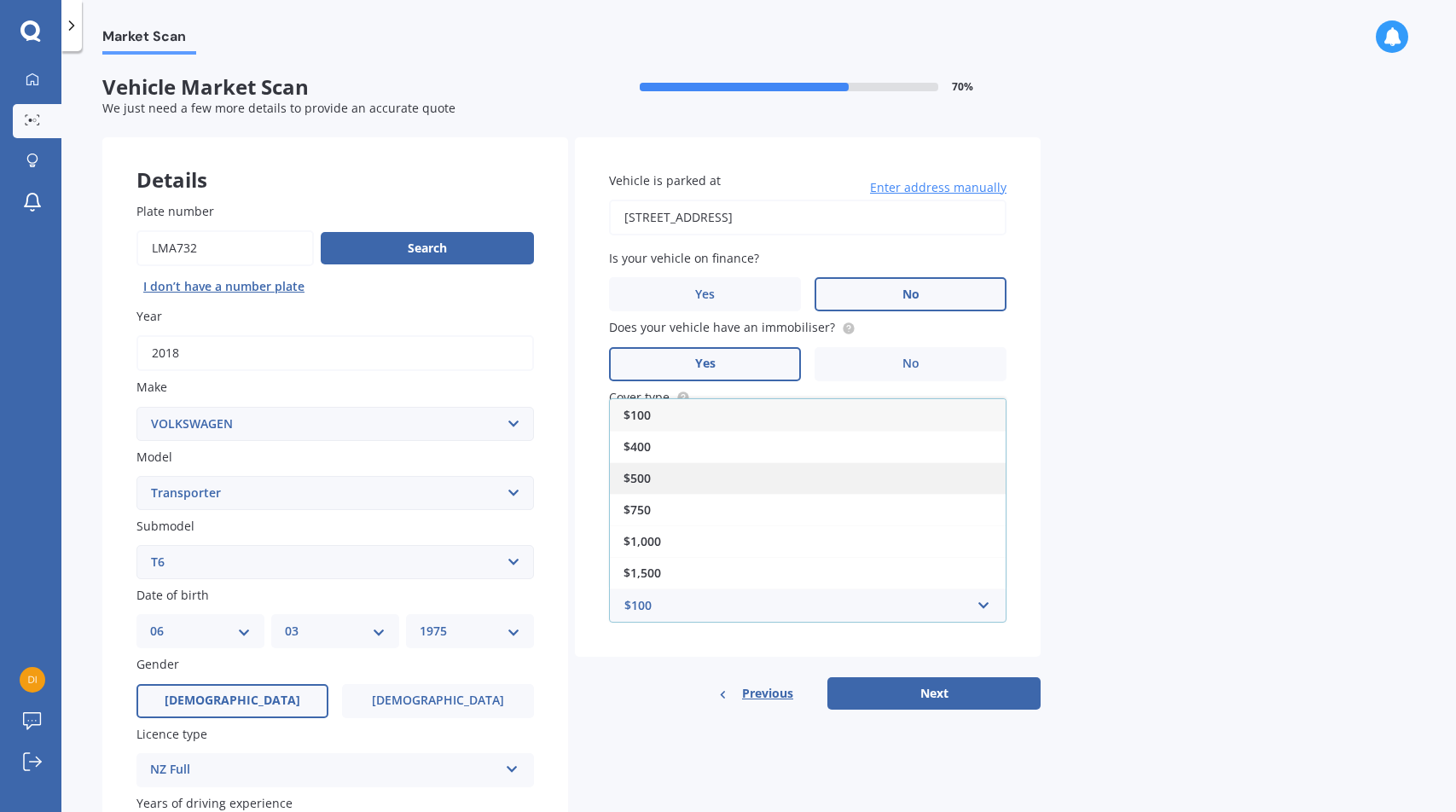
click at [890, 483] on div "$500" at bounding box center [808, 477] width 396 height 32
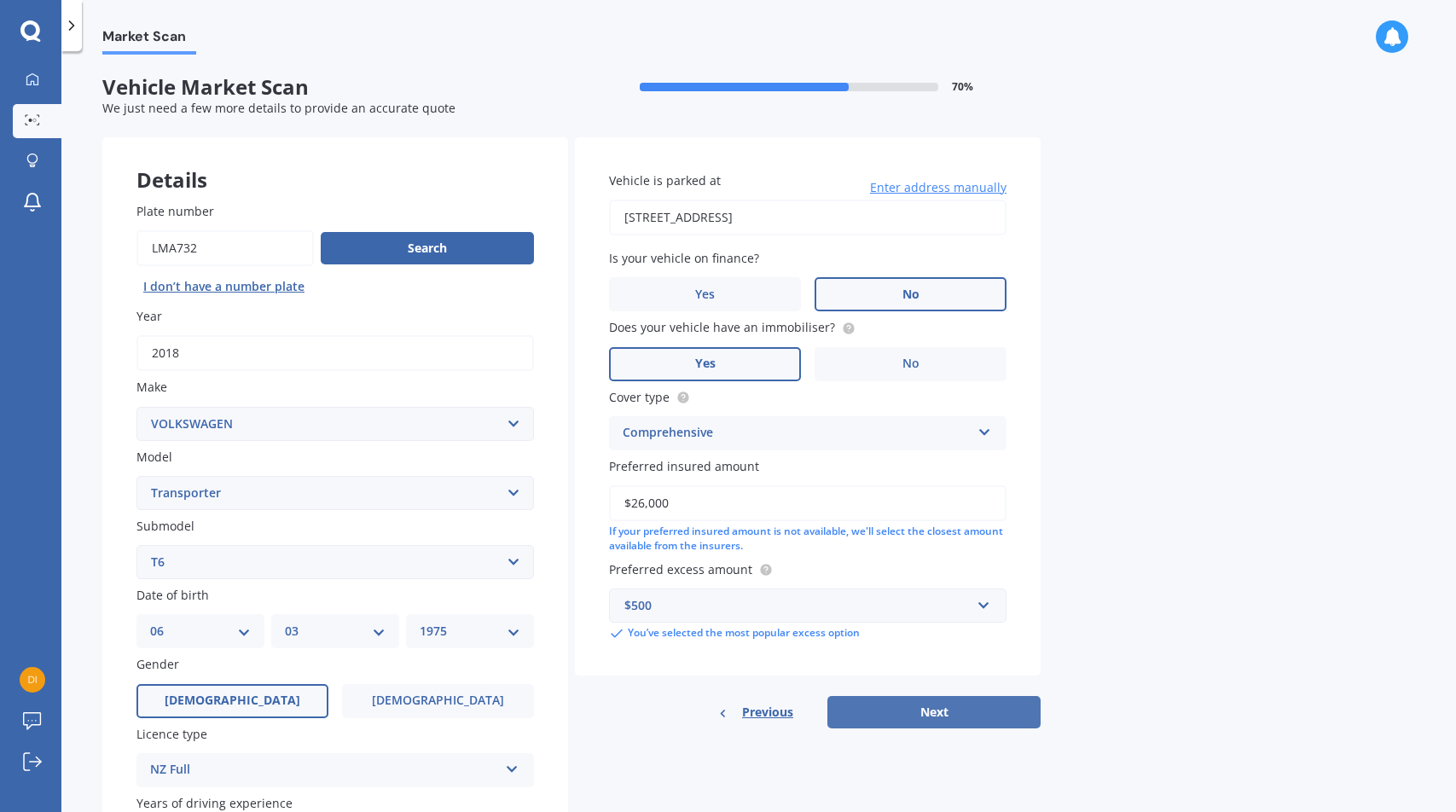
click at [980, 710] on button "Next" at bounding box center [934, 713] width 213 height 33
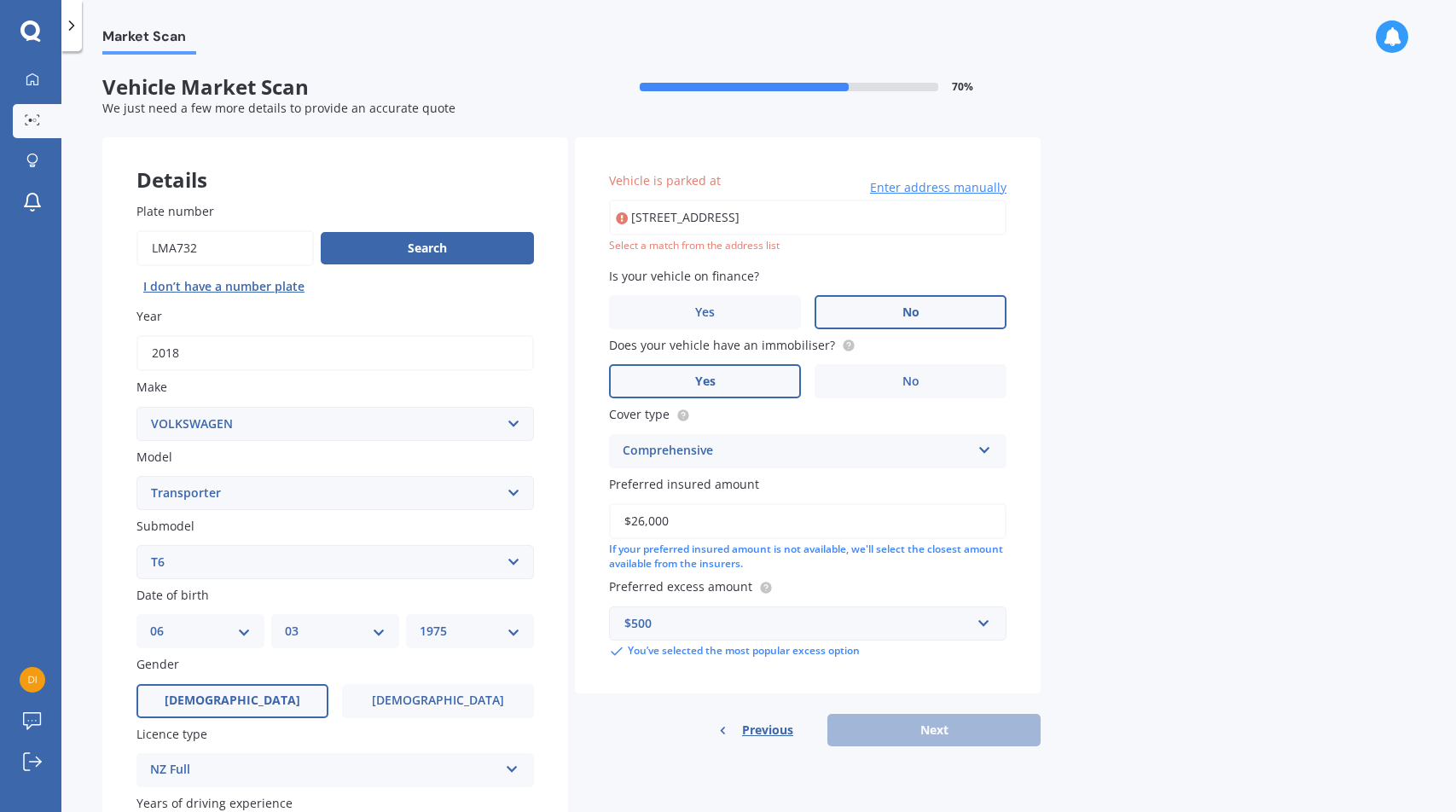
drag, startPoint x: 642, startPoint y: 218, endPoint x: 623, endPoint y: 219, distance: 19.0
click at [623, 219] on div "2/170 meadowbank rd remueraAuckland 0172 Enter address manually" at bounding box center [807, 217] width 397 height 35
click at [1086, 228] on div "Market Scan Vehicle Market Scan 70 % We just need a few more details to provide…" at bounding box center [759, 434] width 1395 height 760
click at [899, 218] on input "170 meadowbank rd remueraAuckland 0172" at bounding box center [807, 217] width 397 height 35
type input "170 Meadowbank Road, Meadowbank, Auckland 1072"
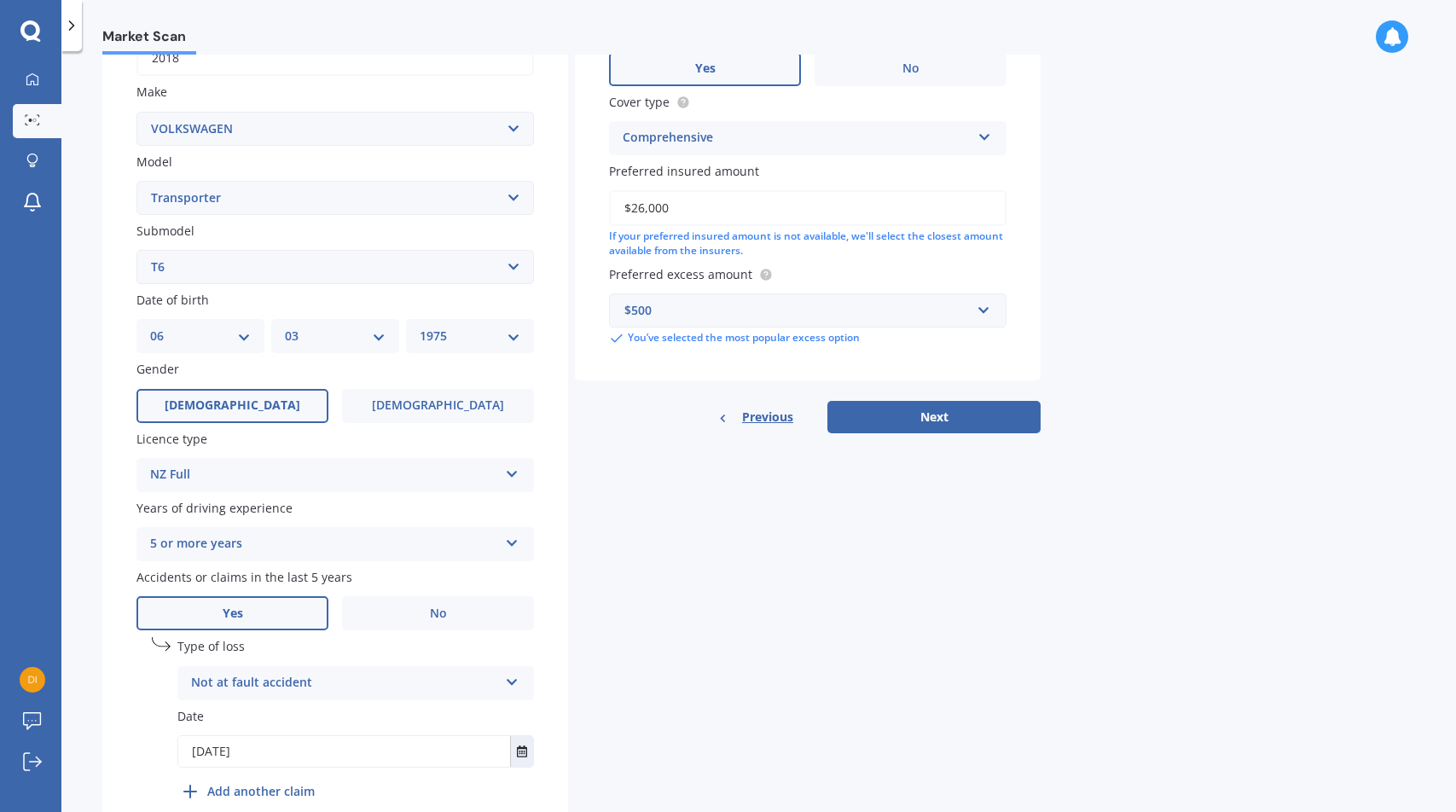
scroll to position [313, 0]
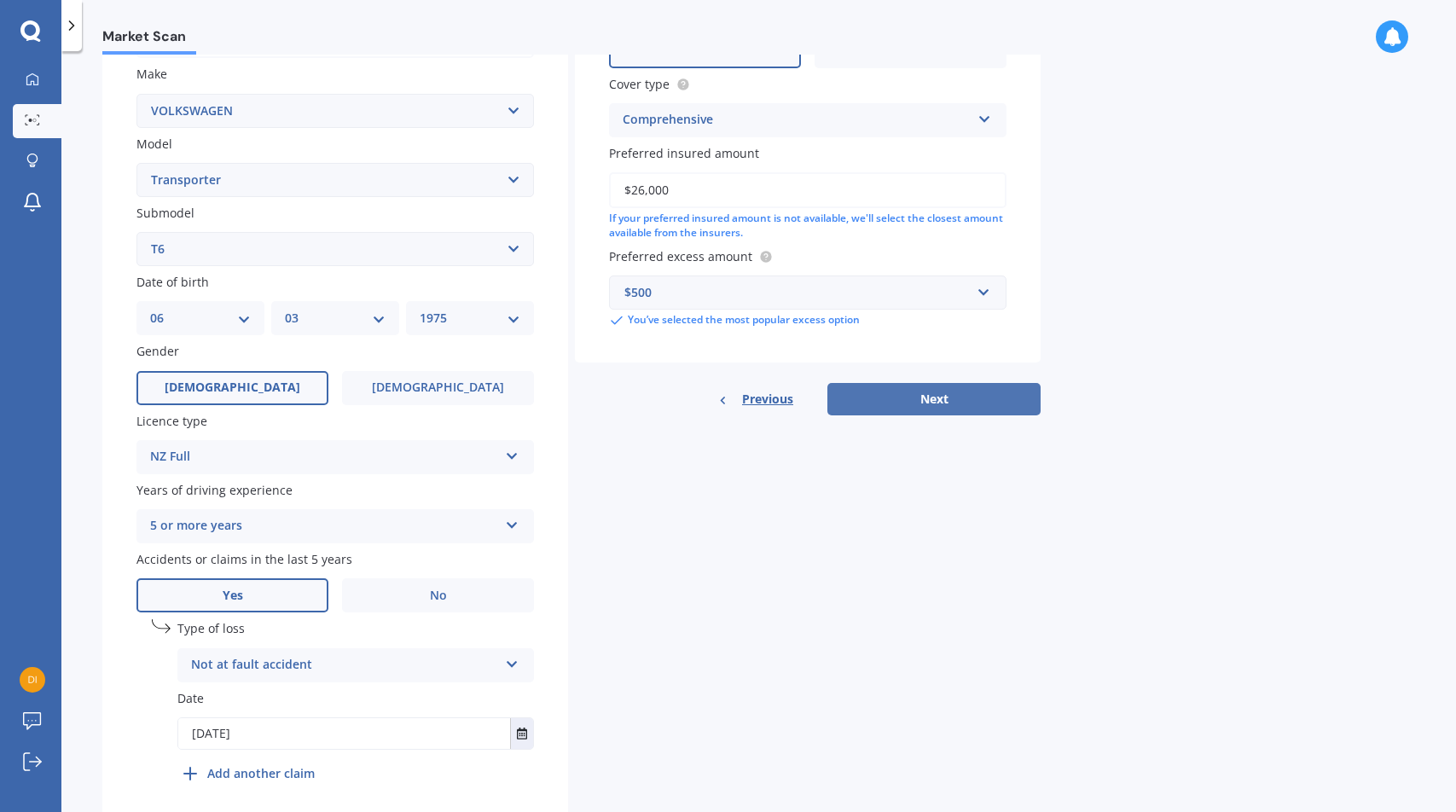
click at [982, 412] on button "Next" at bounding box center [934, 399] width 213 height 33
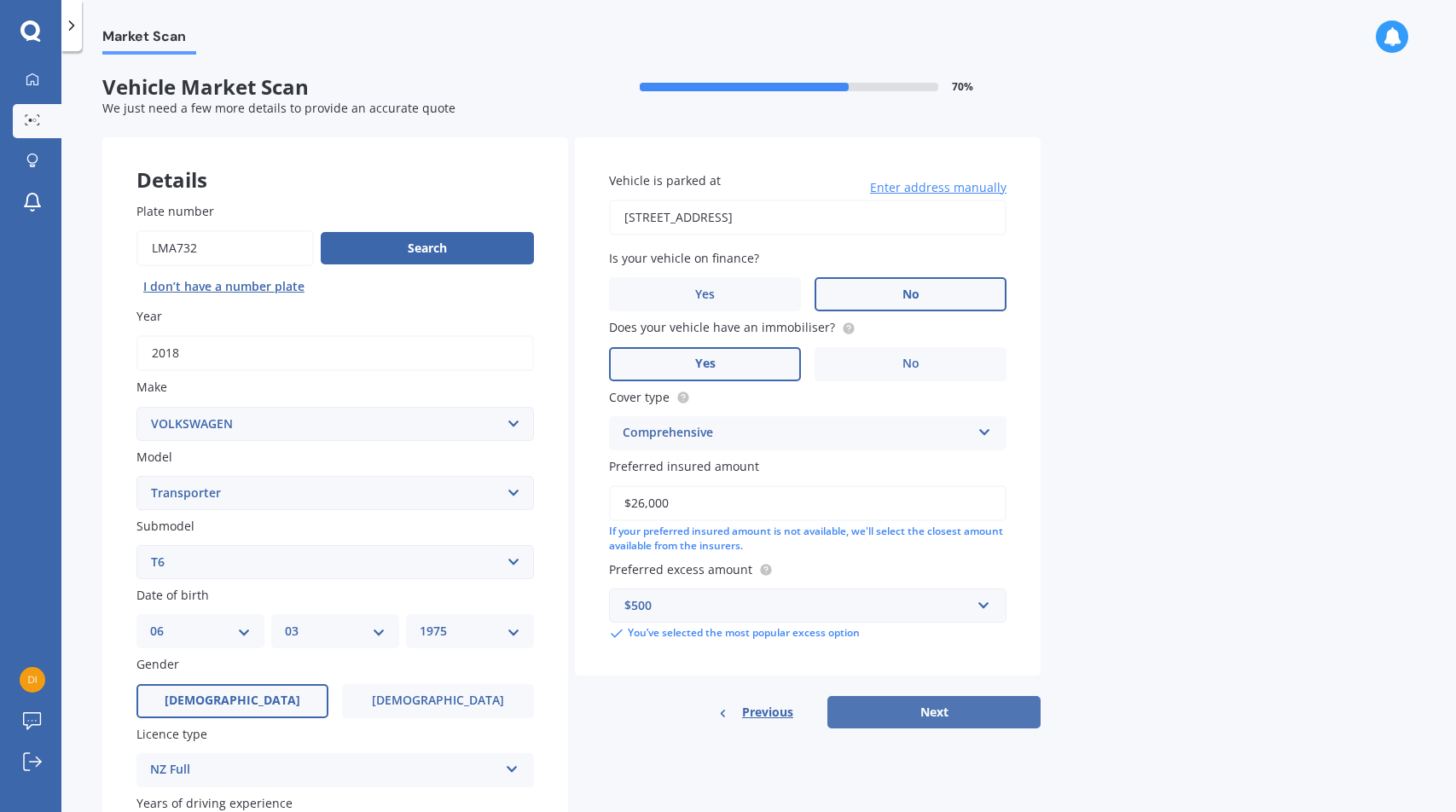
select select "06"
select select "03"
select select "1975"
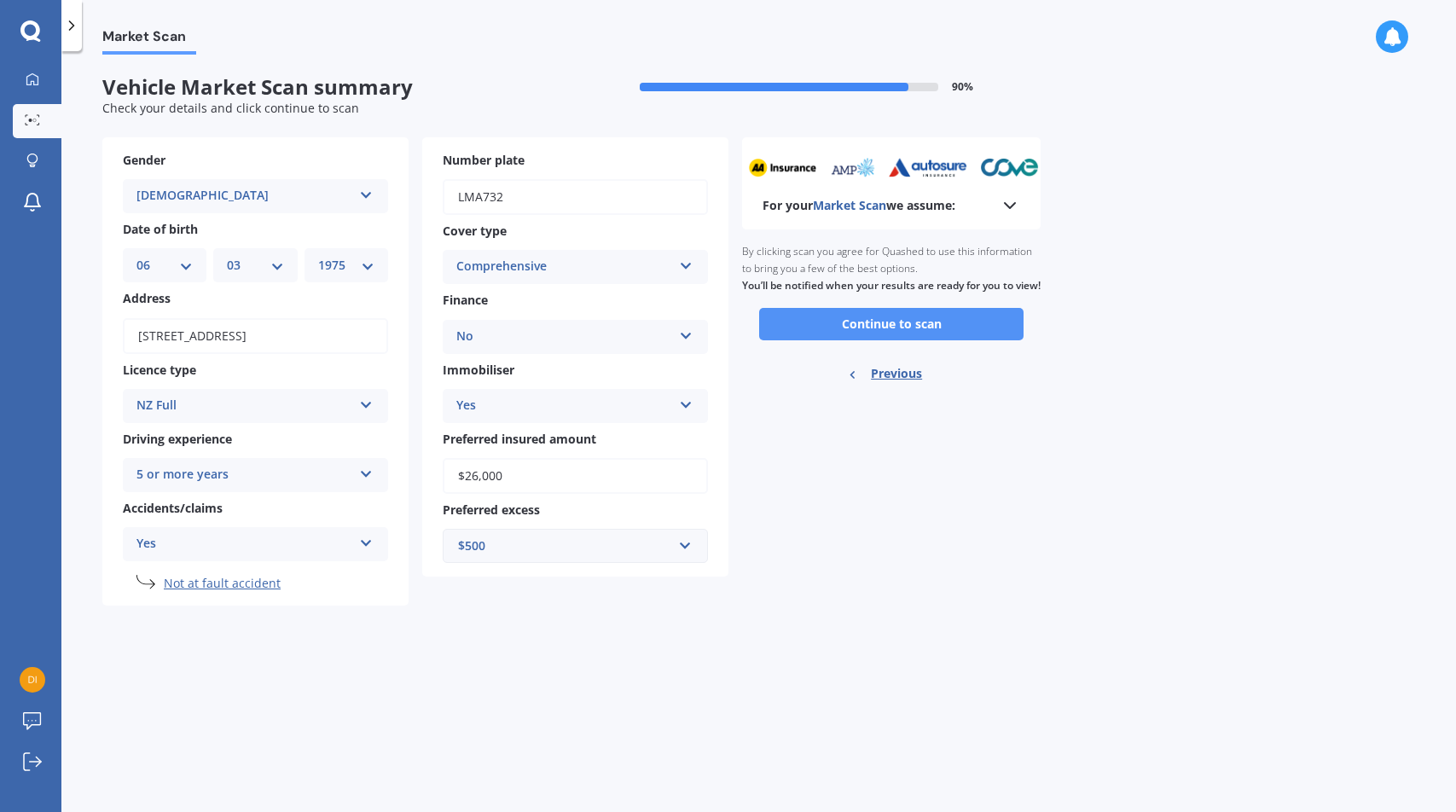
click at [942, 340] on button "Continue to scan" at bounding box center [892, 324] width 264 height 33
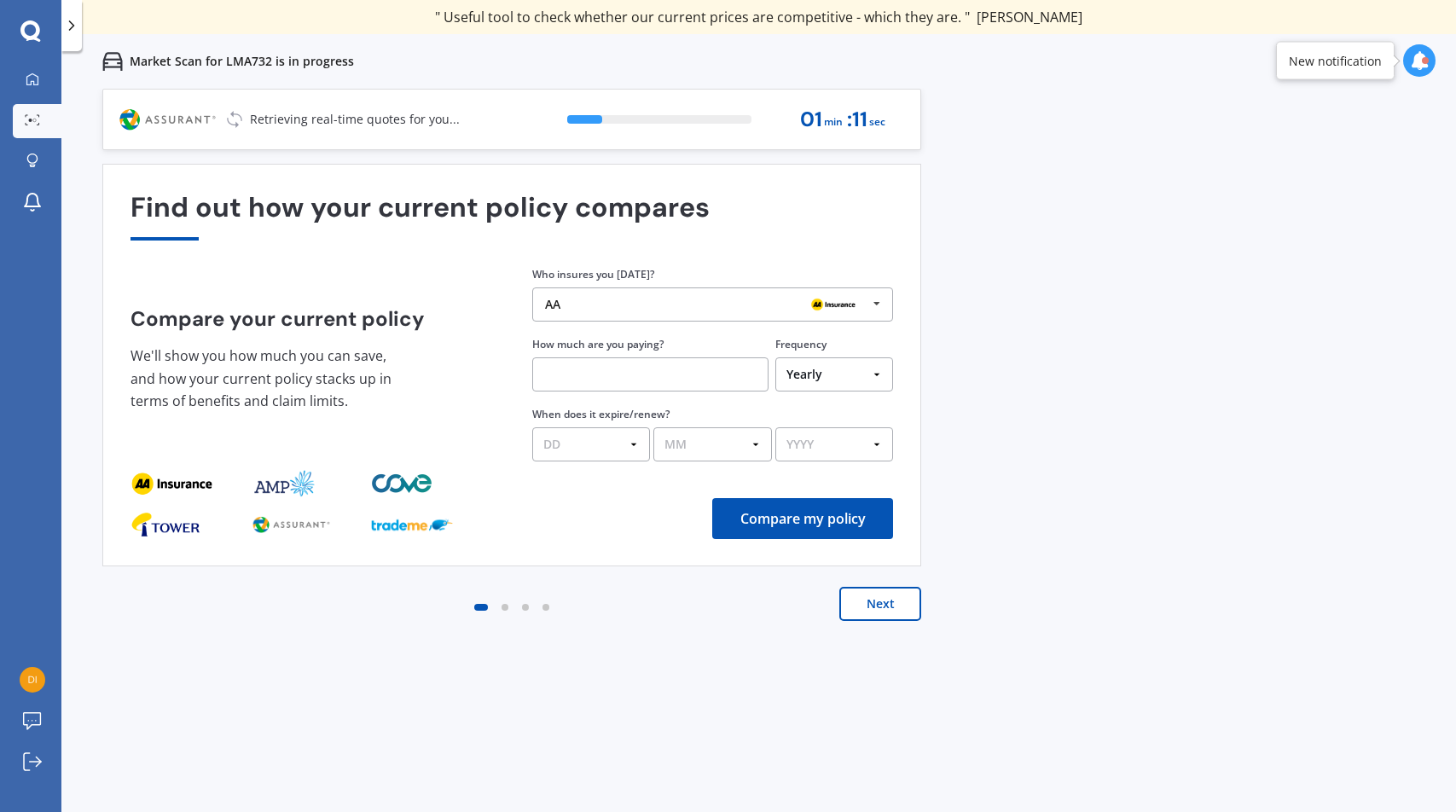
click at [831, 378] on select "Yearly Six-Monthly Quarterly Monthly Fortnightly Weekly One-Off" at bounding box center [833, 375] width 118 height 34
click at [877, 601] on button "Next" at bounding box center [880, 604] width 82 height 34
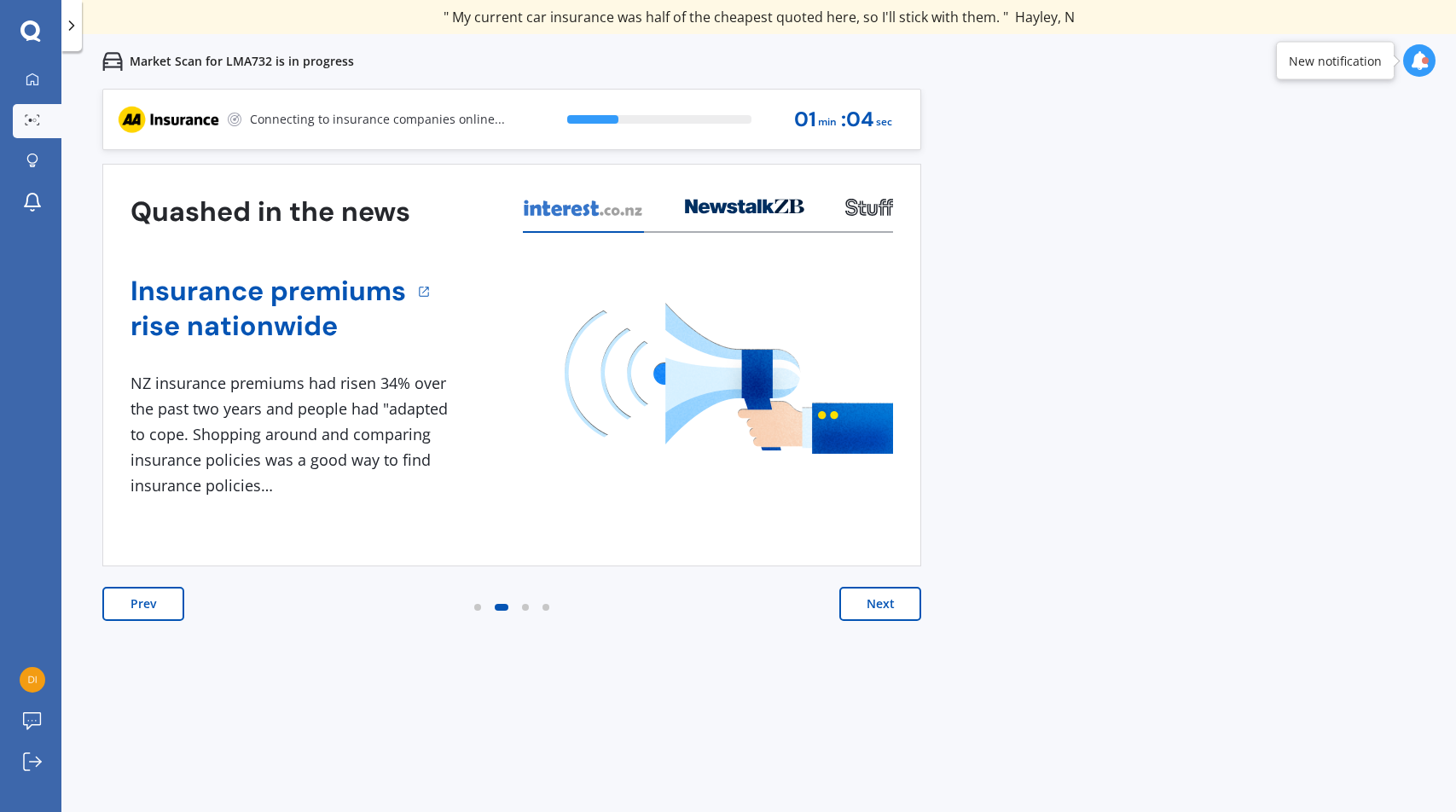
click at [877, 601] on button "Next" at bounding box center [880, 604] width 82 height 34
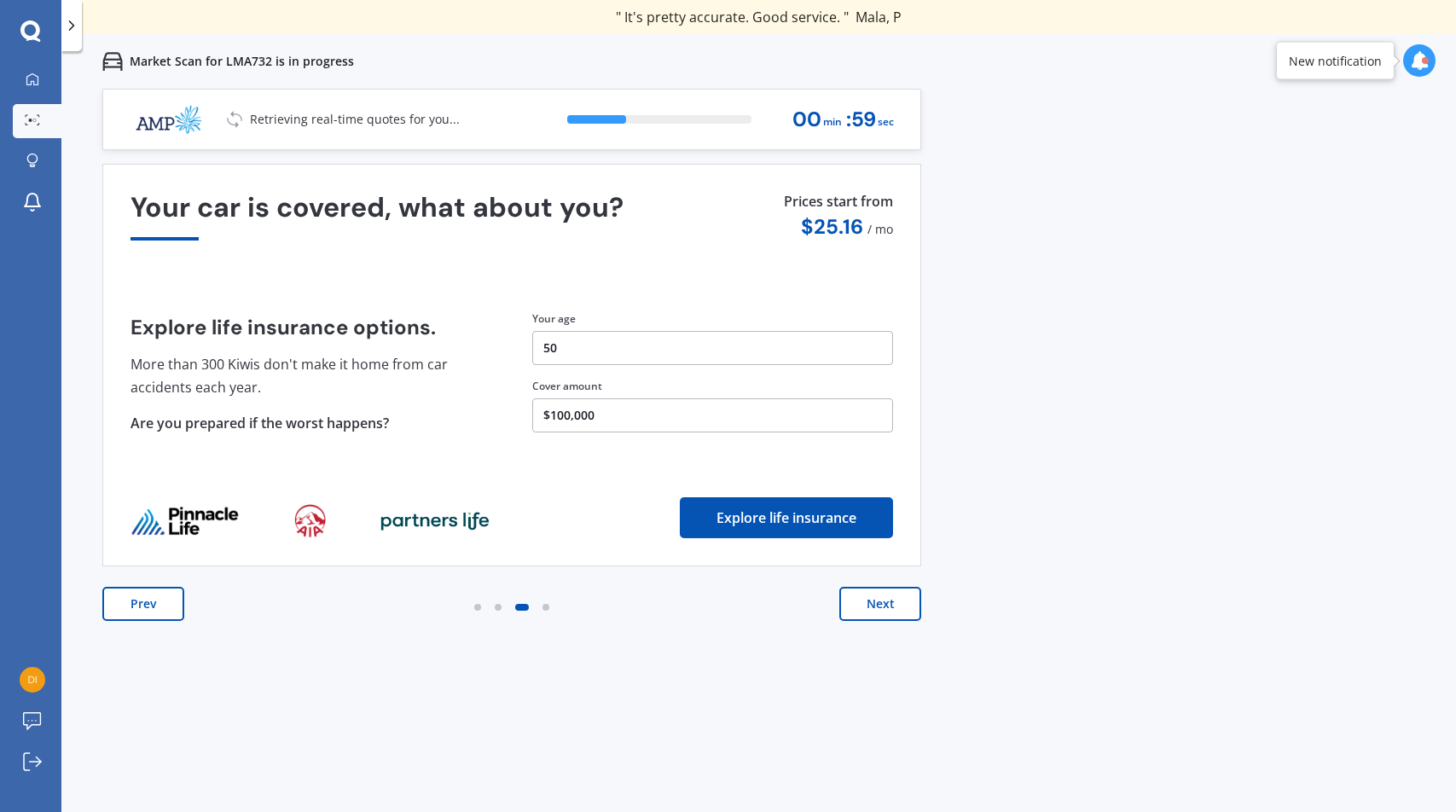
click at [877, 601] on button "Next" at bounding box center [880, 604] width 82 height 34
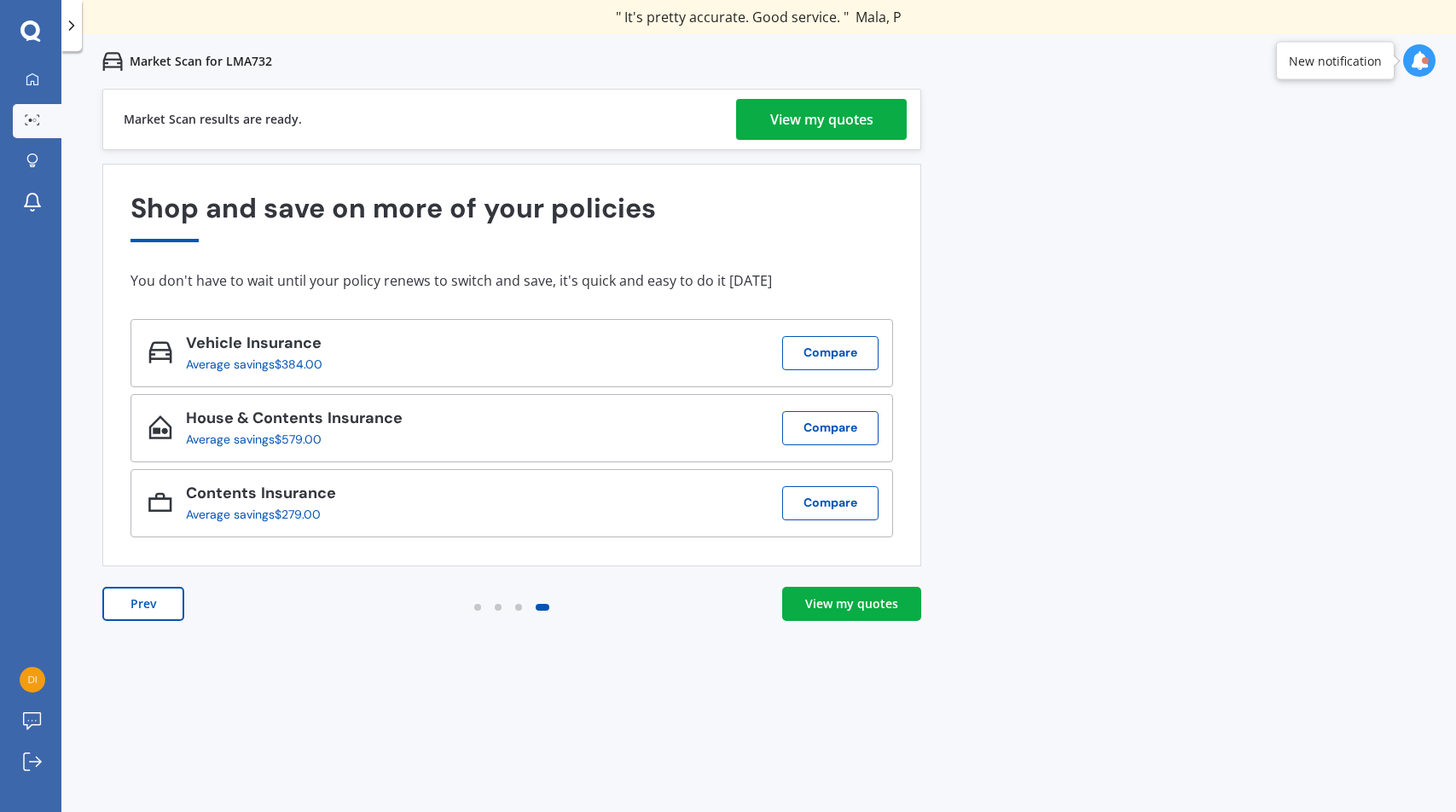
click at [1009, 185] on div "Previous 60,000+ Kiwis have signed up to shop and save on insurance with us " H…" at bounding box center [759, 494] width 1395 height 812
click at [849, 604] on div "View my quotes" at bounding box center [851, 604] width 93 height 17
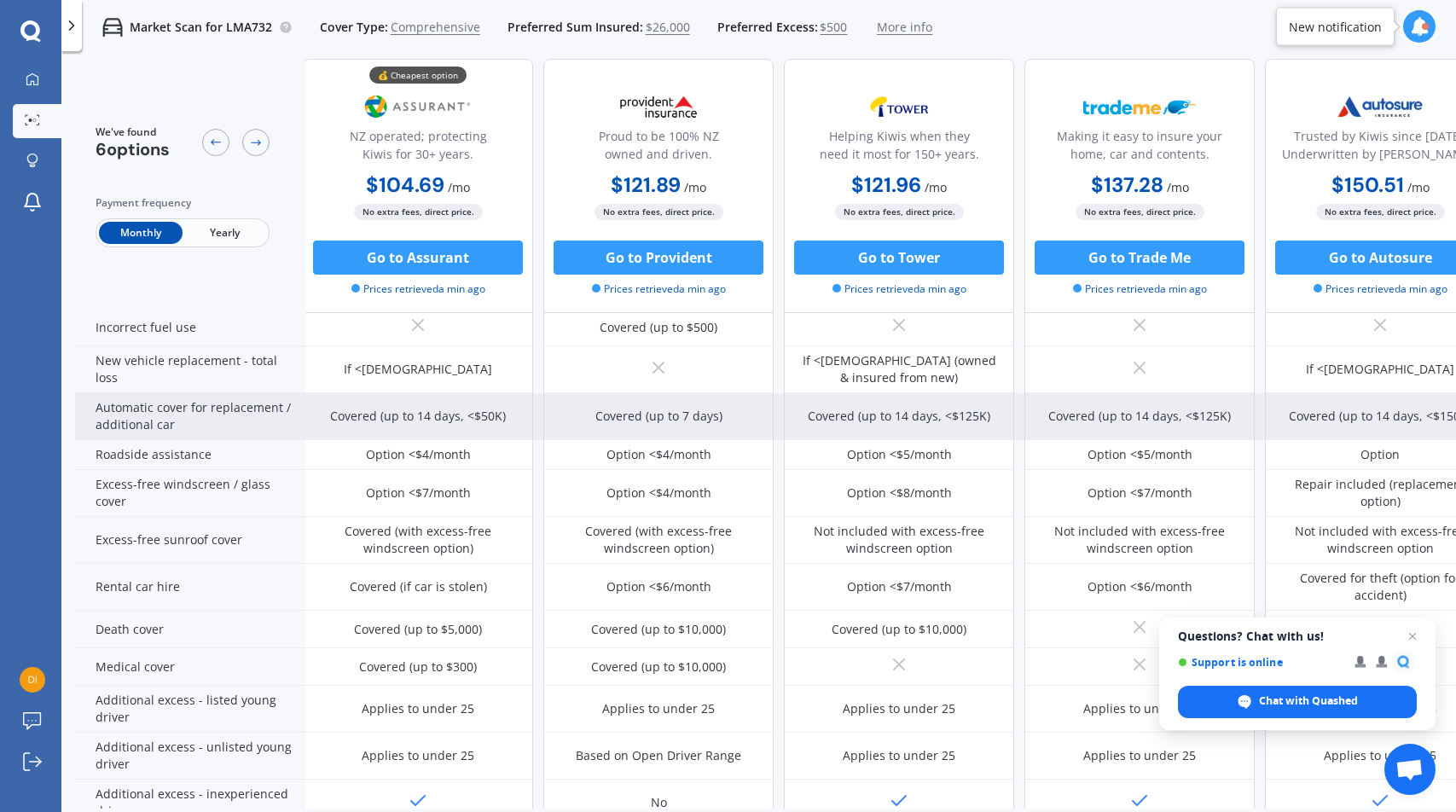
scroll to position [490, 3]
